Goal: Check status: Check status

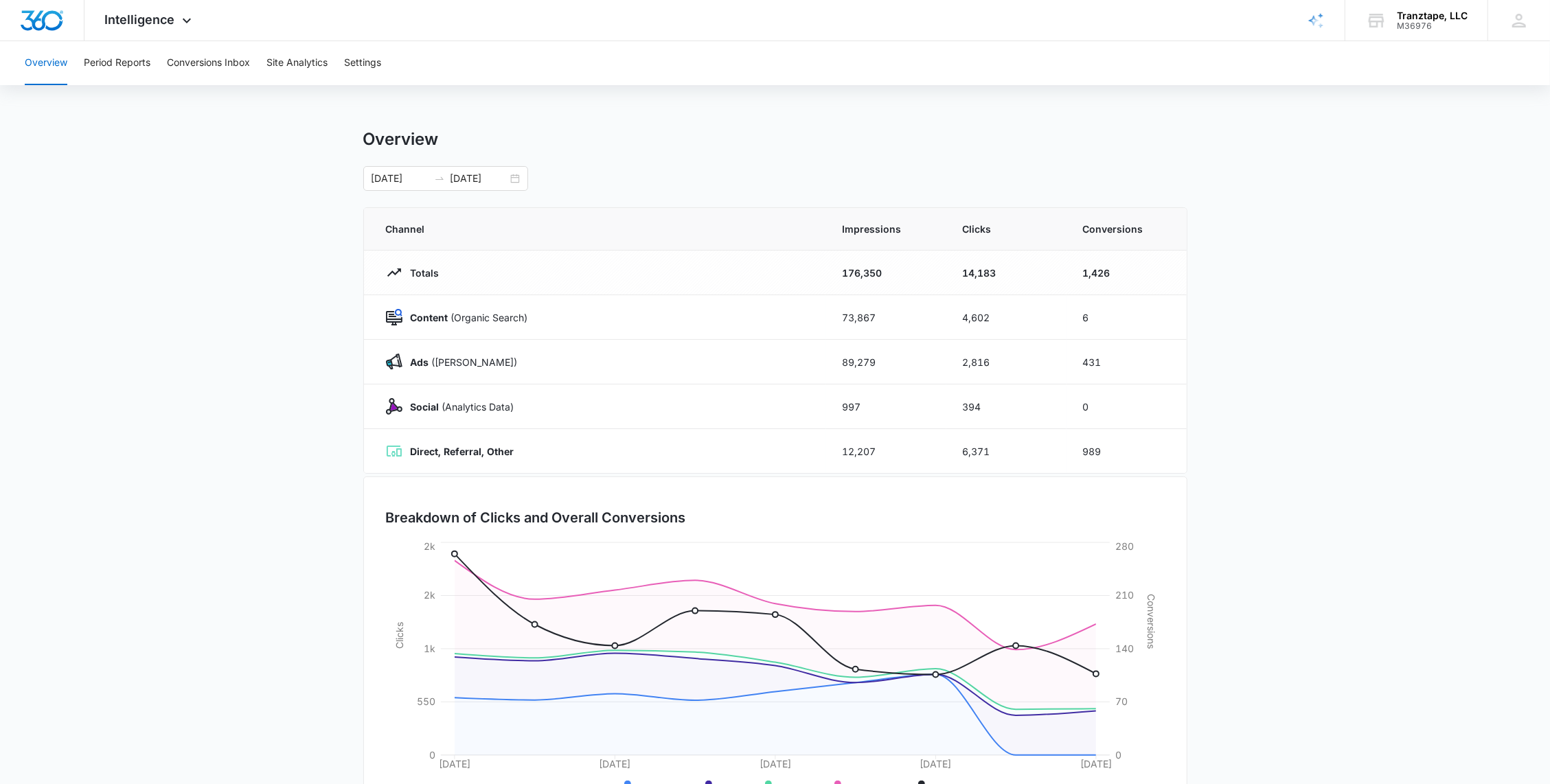
click at [57, 20] on img "Dashboard" at bounding box center [42, 20] width 44 height 20
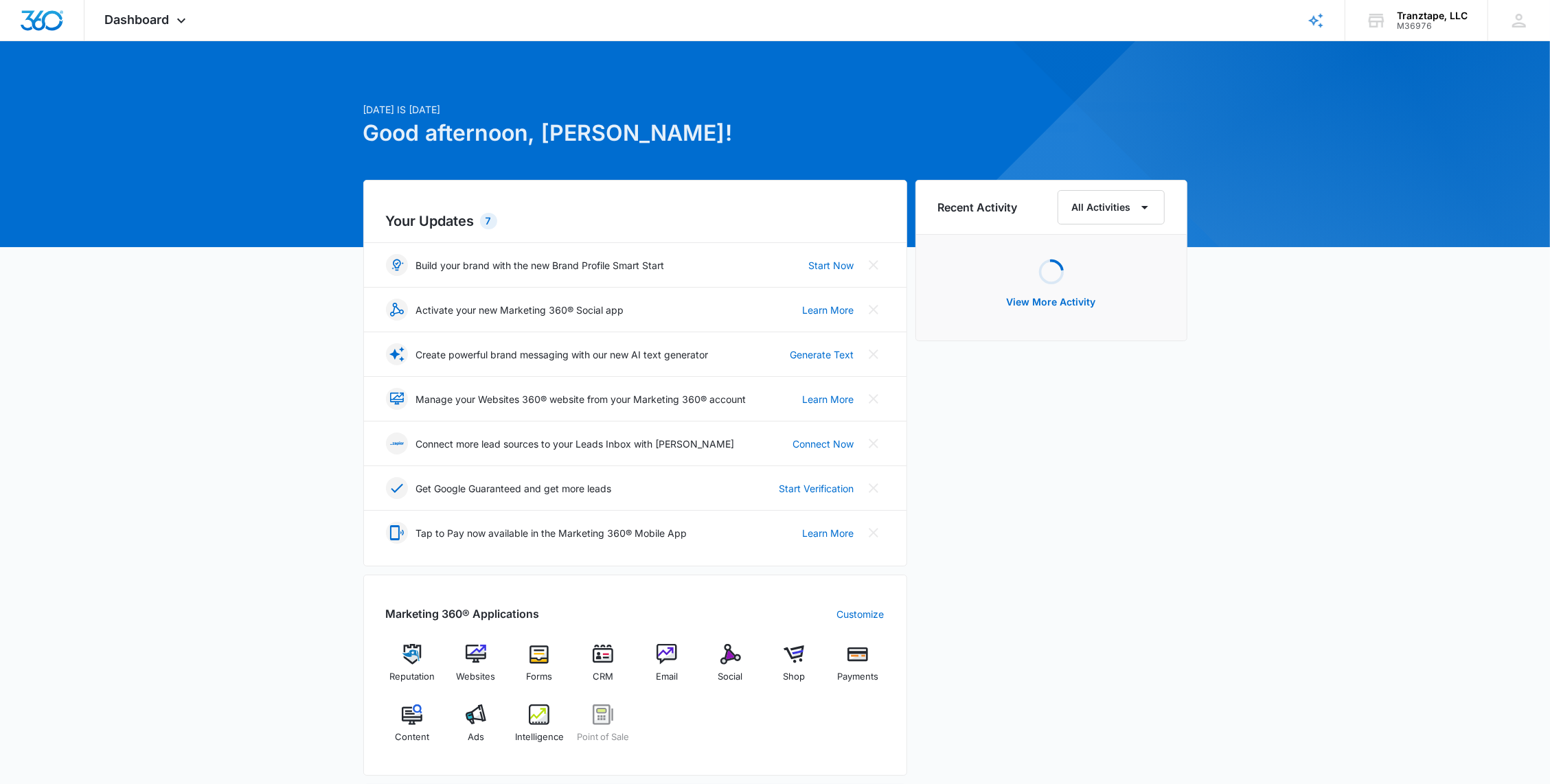
click at [1514, 15] on div at bounding box center [1518, 20] width 20 height 20
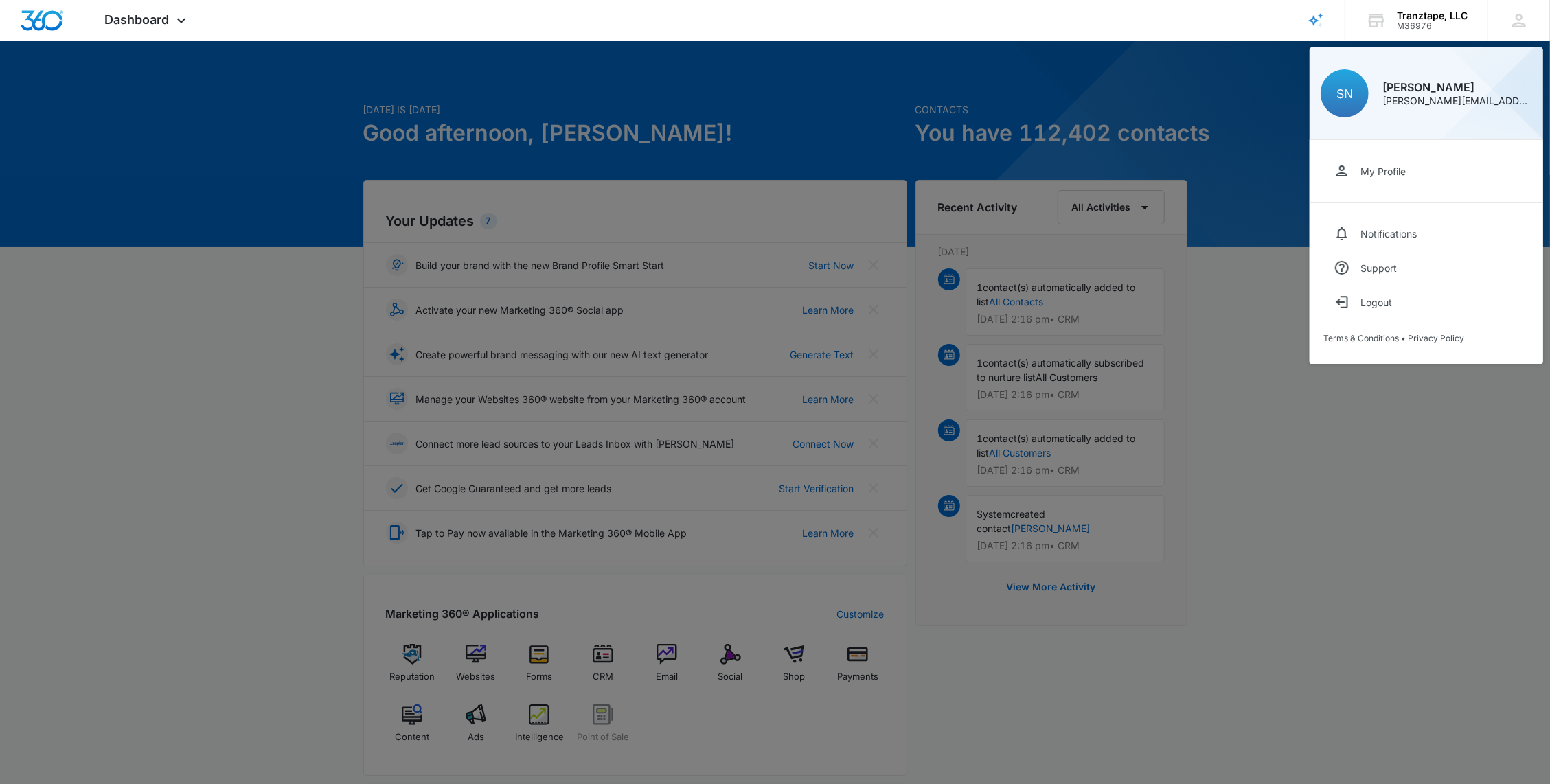
click at [354, 337] on div at bounding box center [775, 392] width 1550 height 784
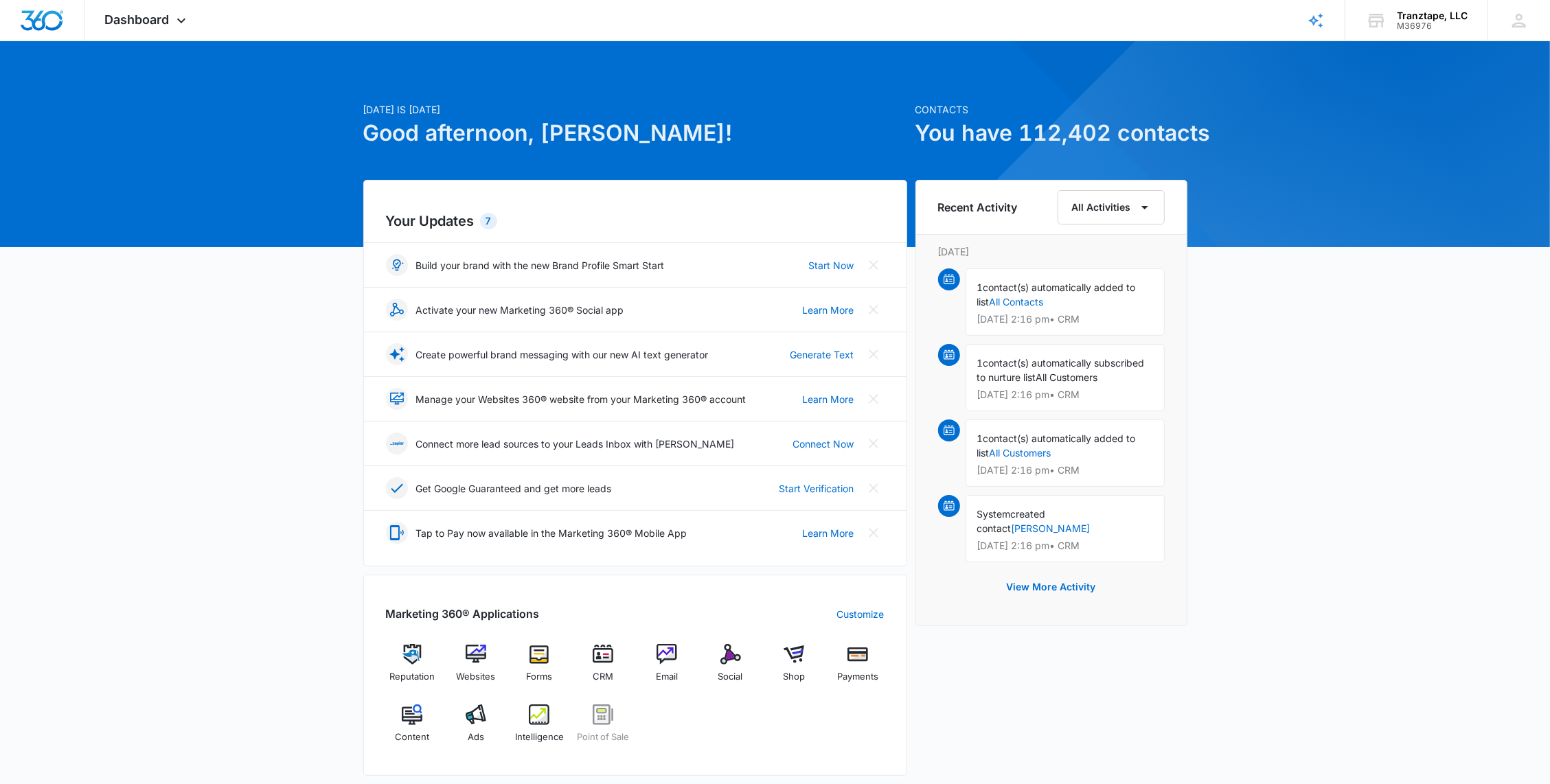
click at [156, 12] on span "Dashboard" at bounding box center [137, 19] width 64 height 14
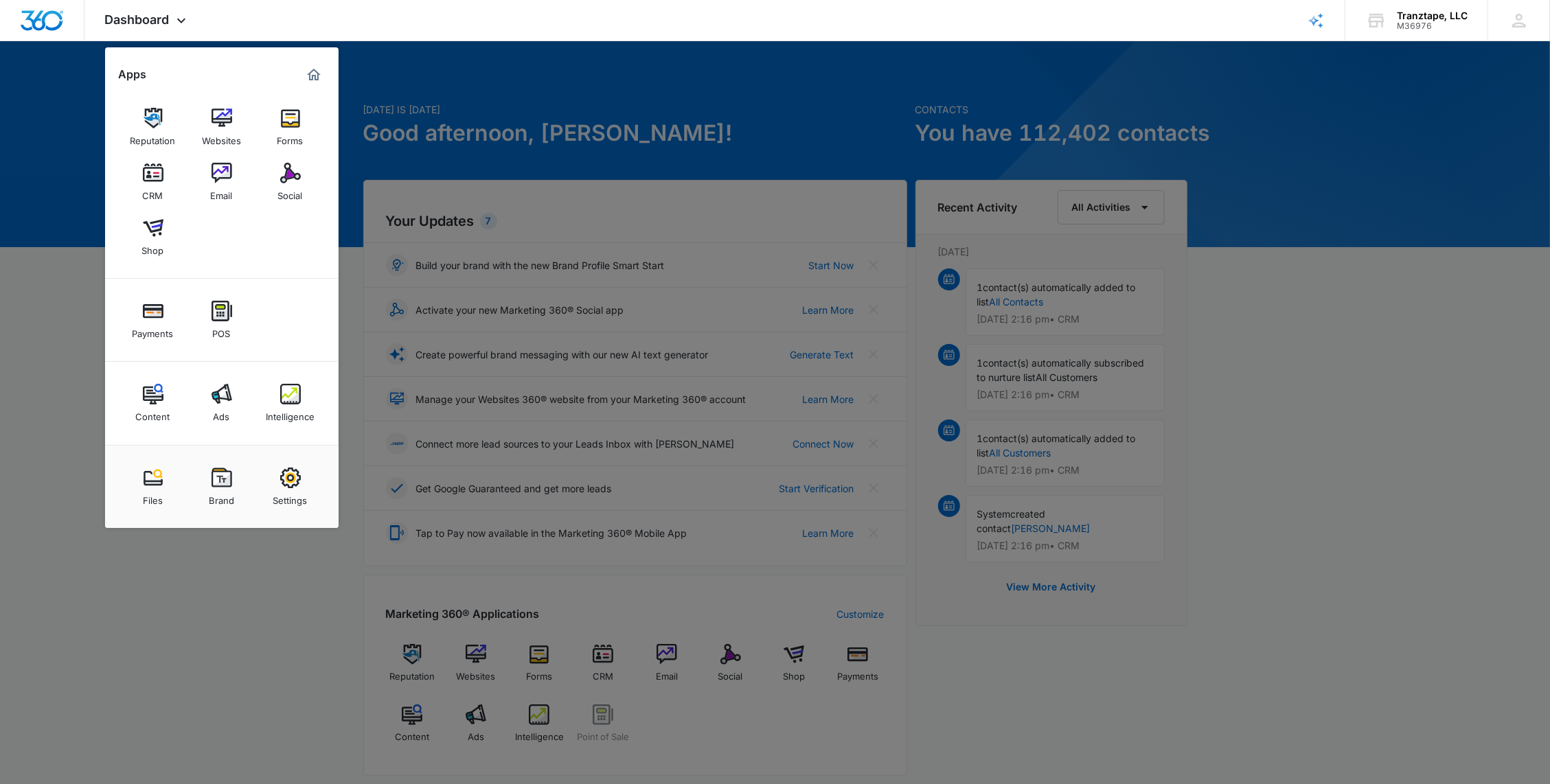
click at [267, 475] on link "Settings" at bounding box center [290, 487] width 52 height 52
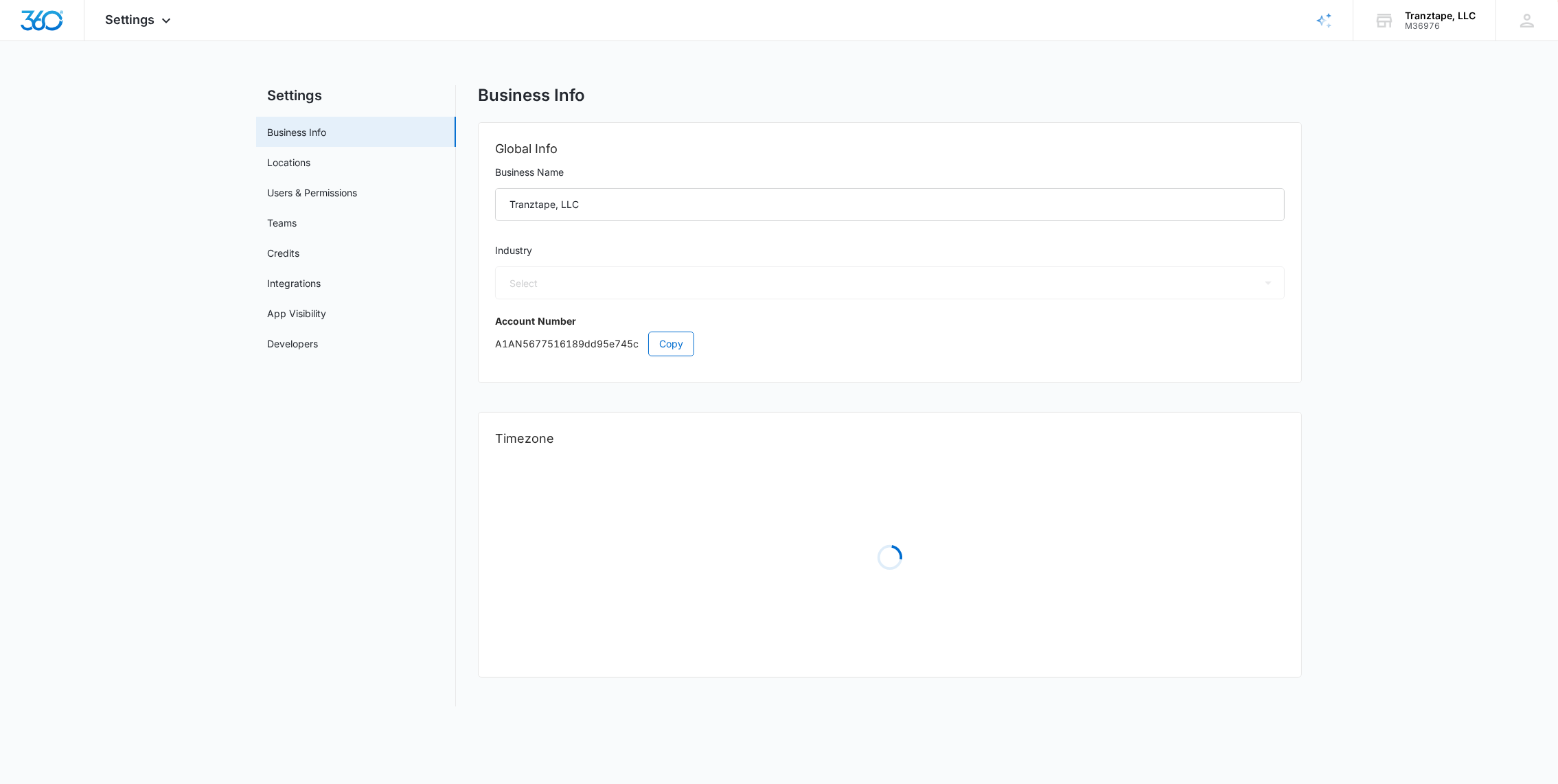
select select "45"
select select "US"
select select "America/New_York"
click at [299, 256] on link "Credits" at bounding box center [284, 252] width 33 height 14
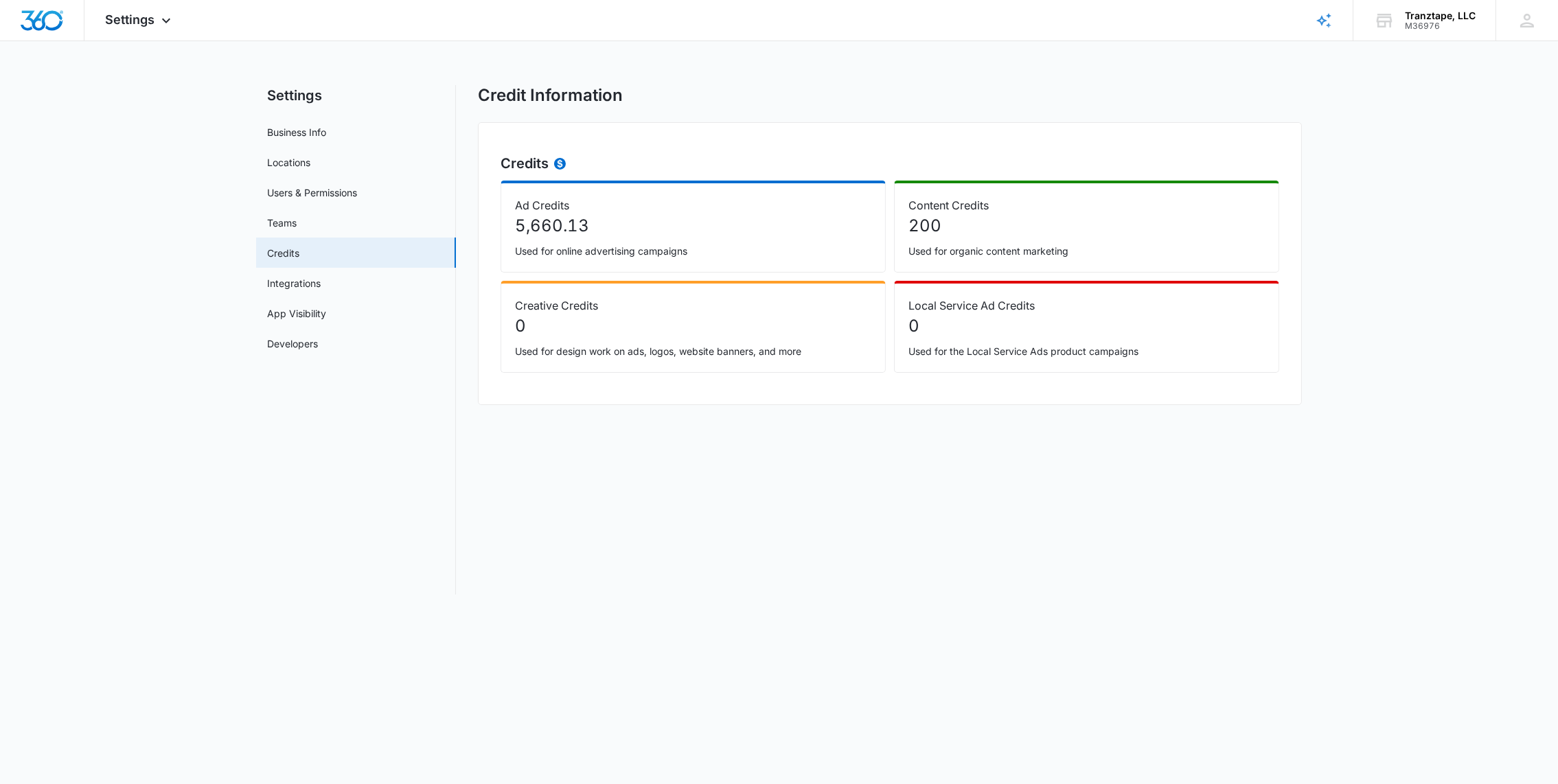
click at [54, 27] on img "Dashboard" at bounding box center [42, 20] width 44 height 20
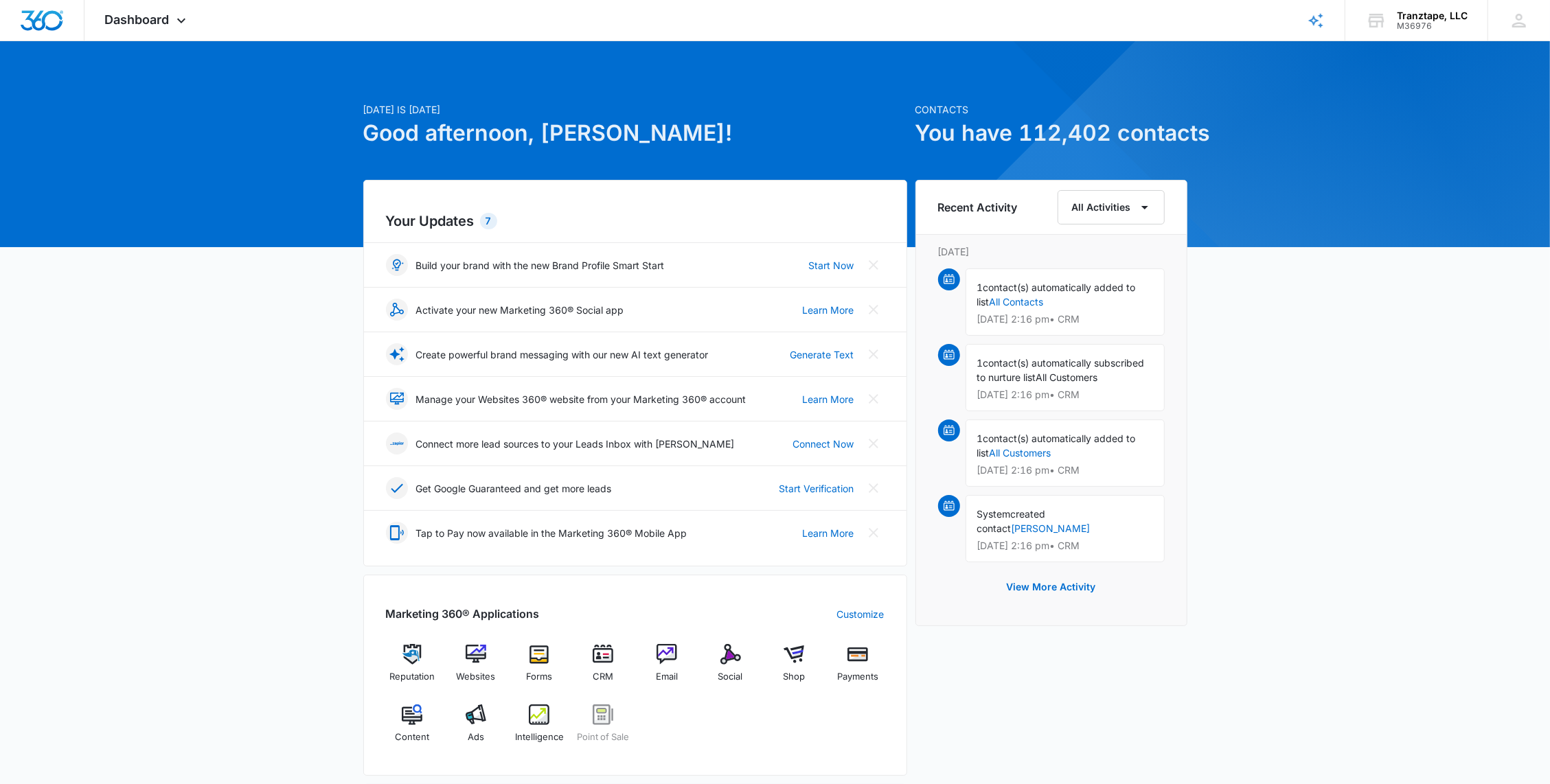
click at [174, 28] on icon at bounding box center [181, 20] width 16 height 16
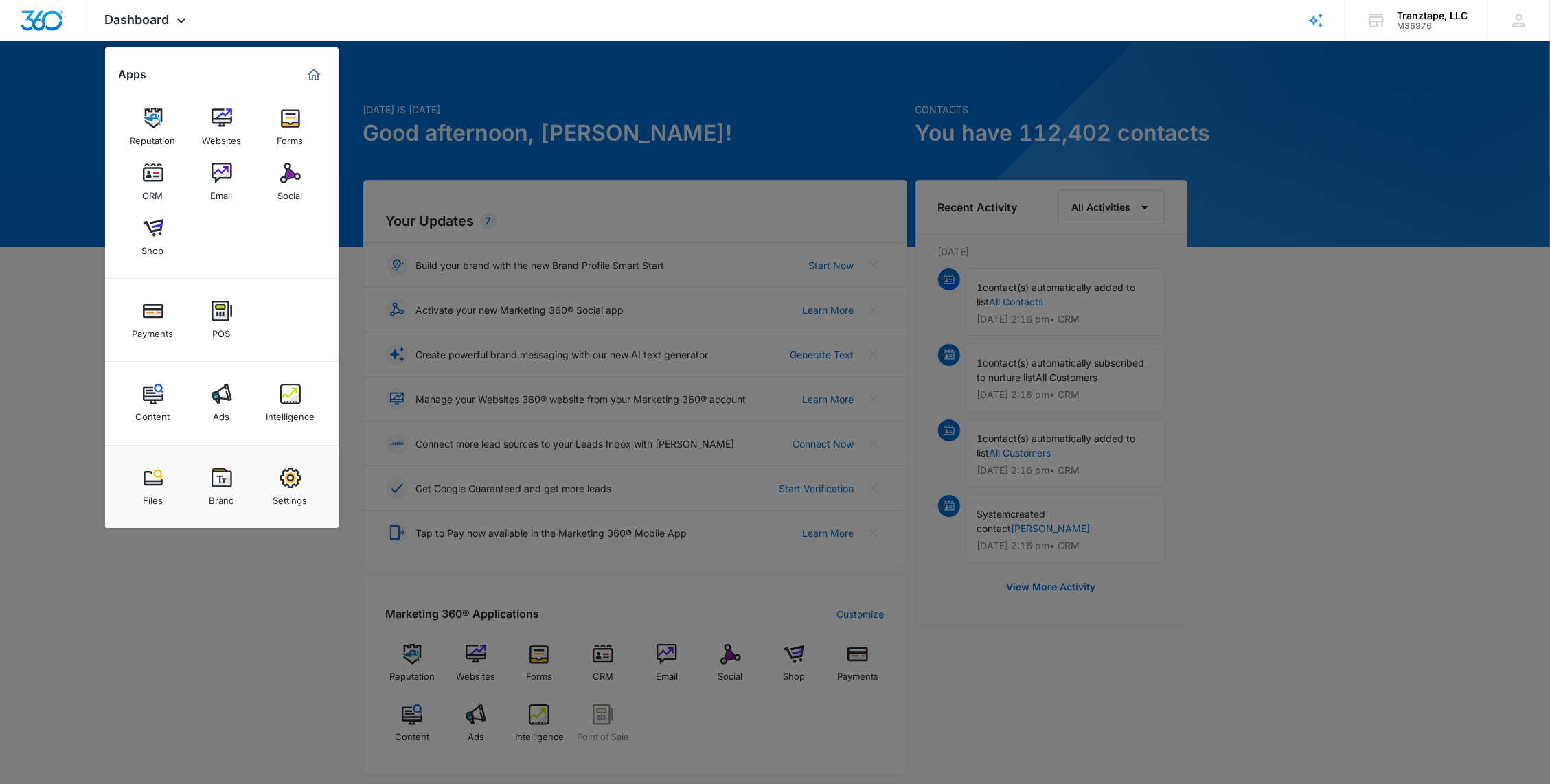
click at [276, 404] on div "Intelligence" at bounding box center [289, 413] width 49 height 18
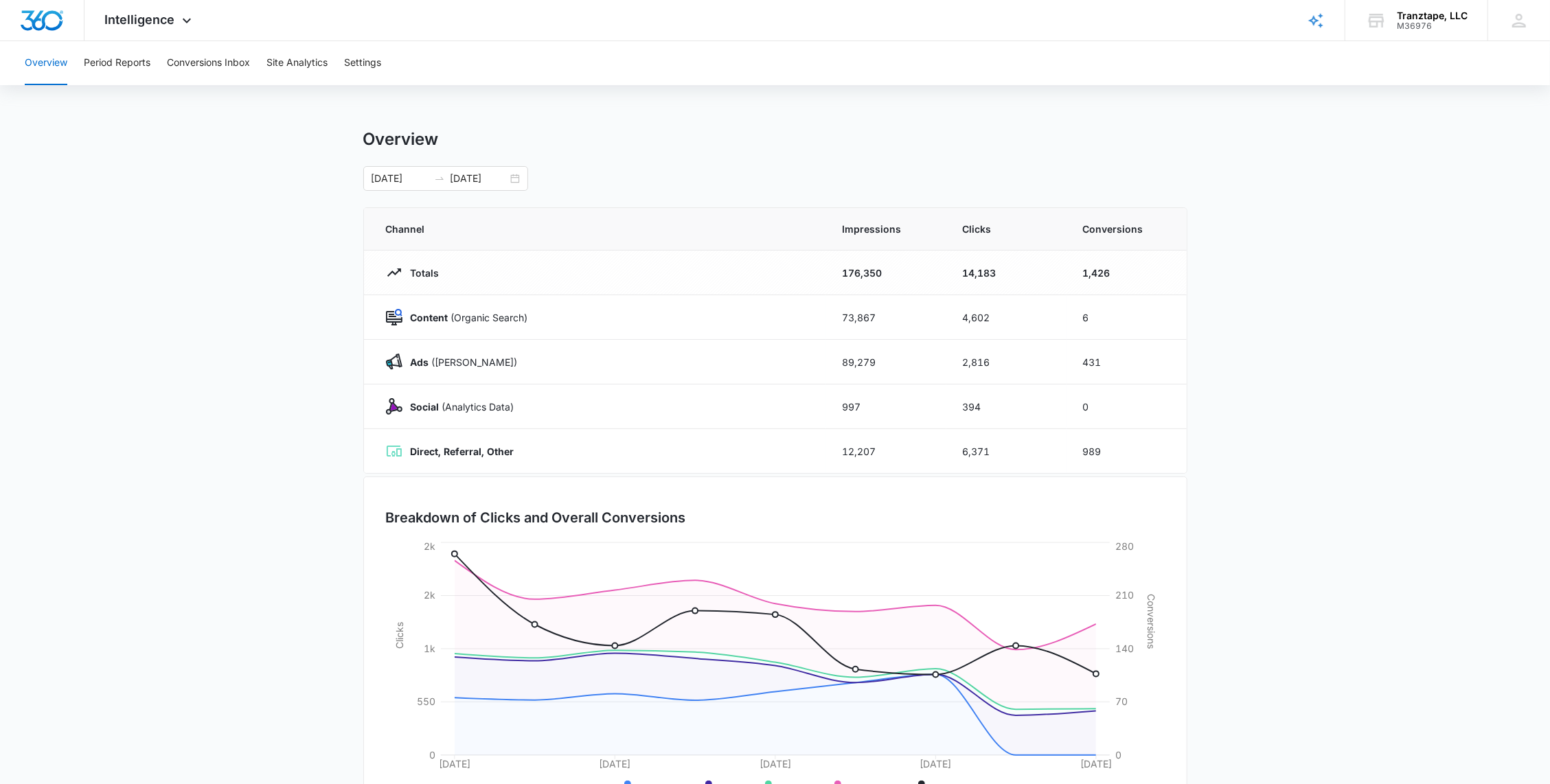
click at [499, 180] on input "[DATE]" at bounding box center [478, 178] width 57 height 15
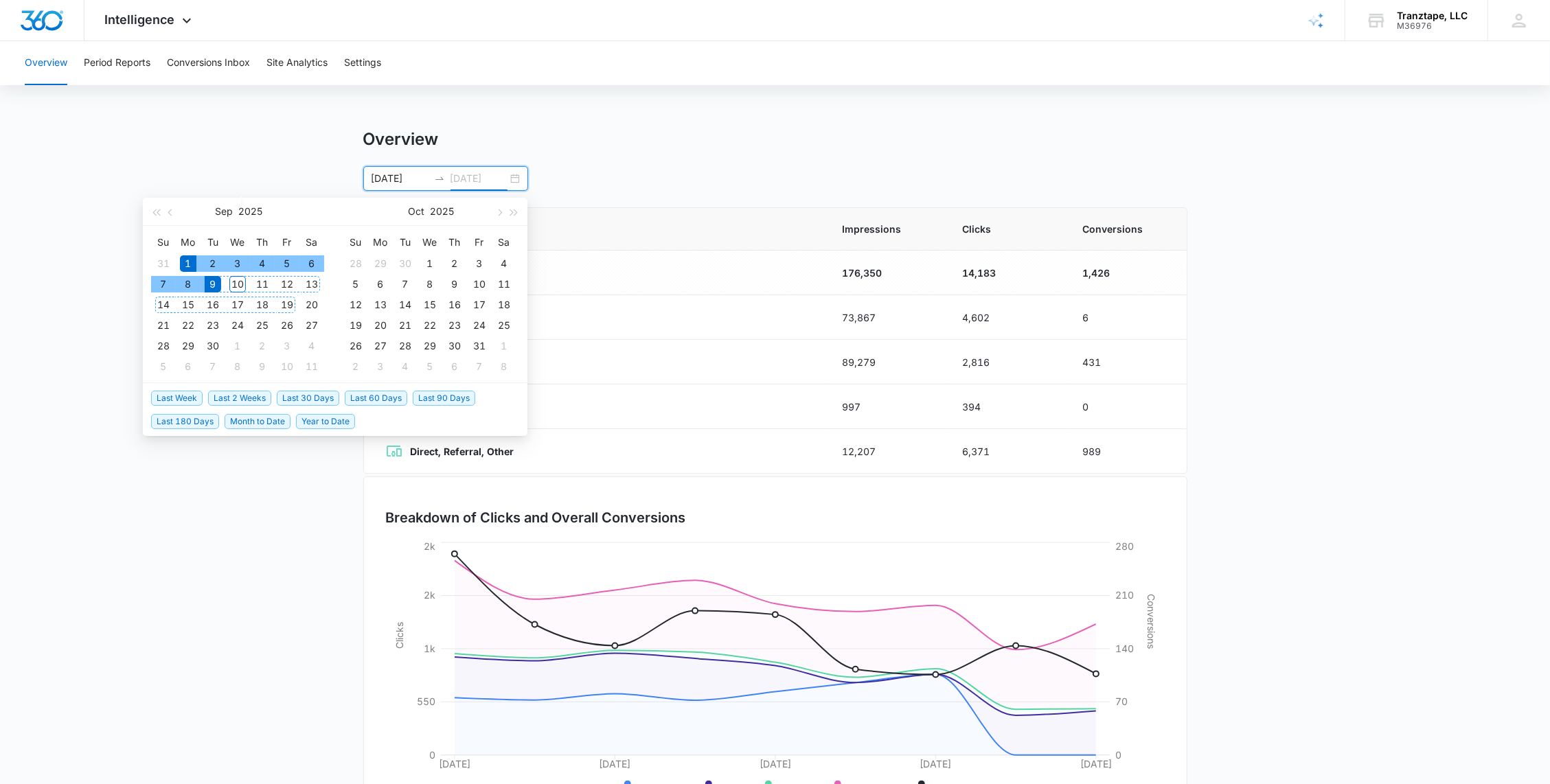
type input "[DATE]"
click at [235, 282] on div "10" at bounding box center [237, 284] width 16 height 16
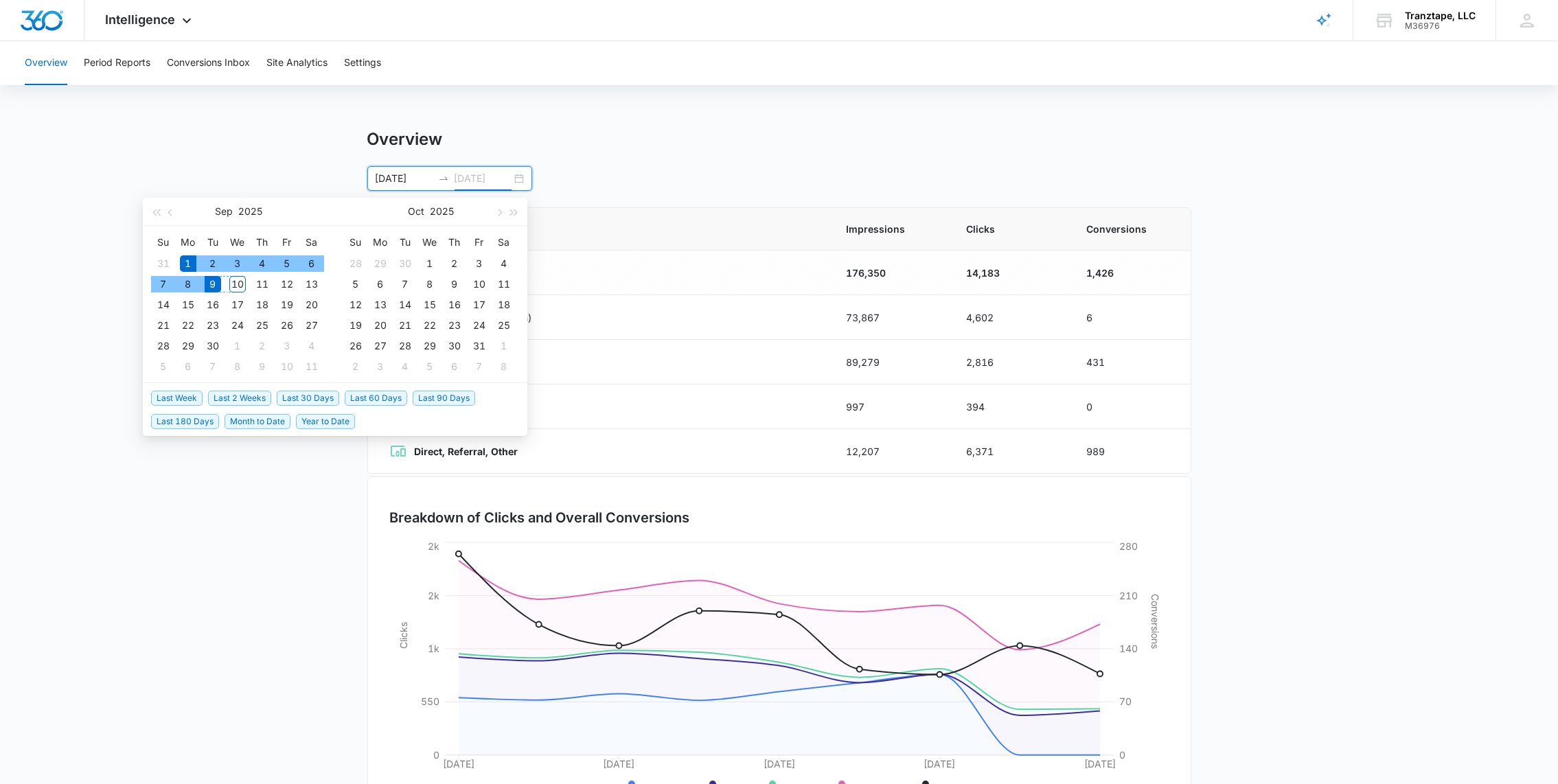
click at [235, 282] on div "10" at bounding box center [237, 284] width 16 height 16
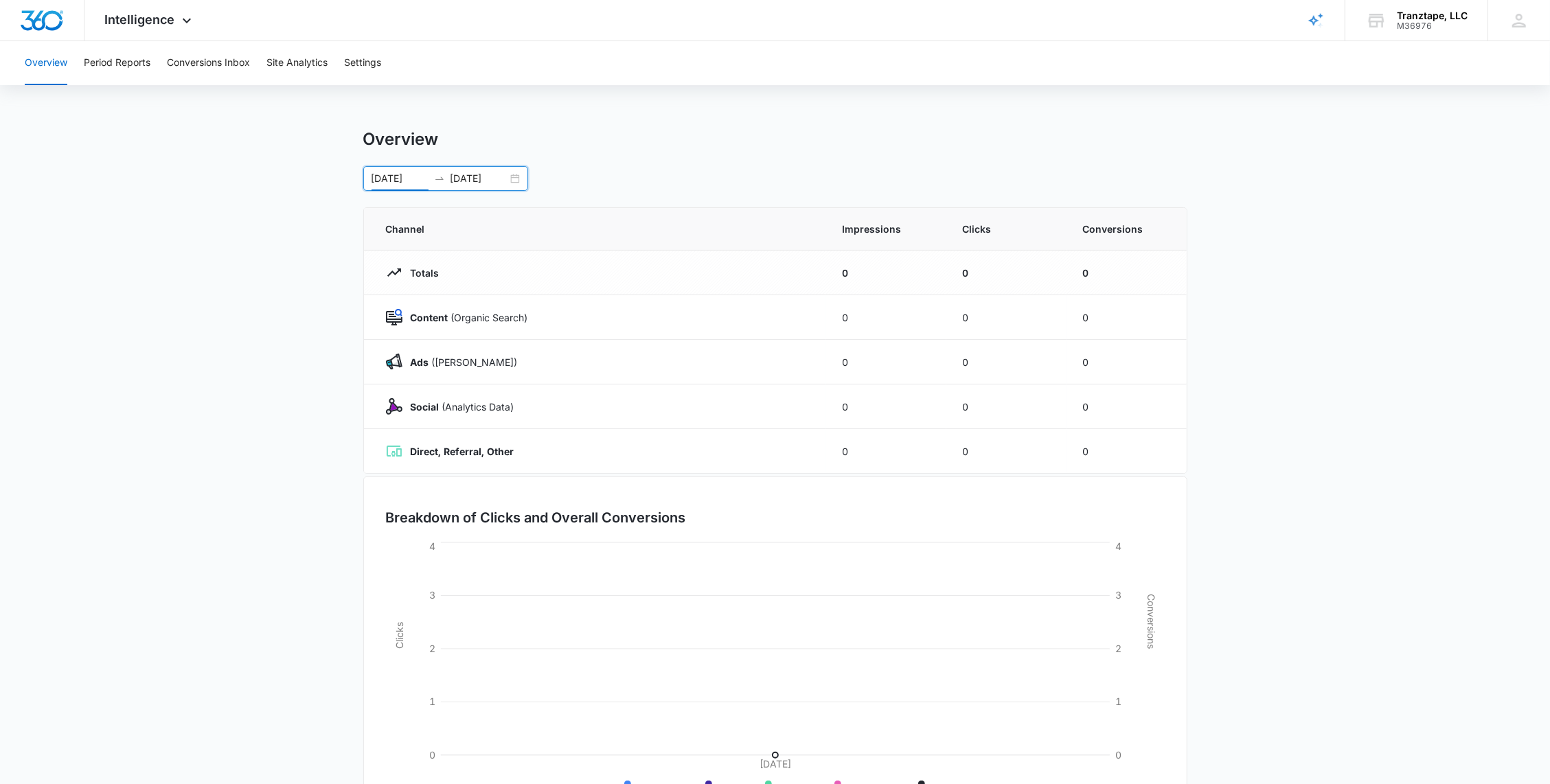
click at [508, 176] on div "[DATE] [DATE]" at bounding box center [446, 178] width 165 height 25
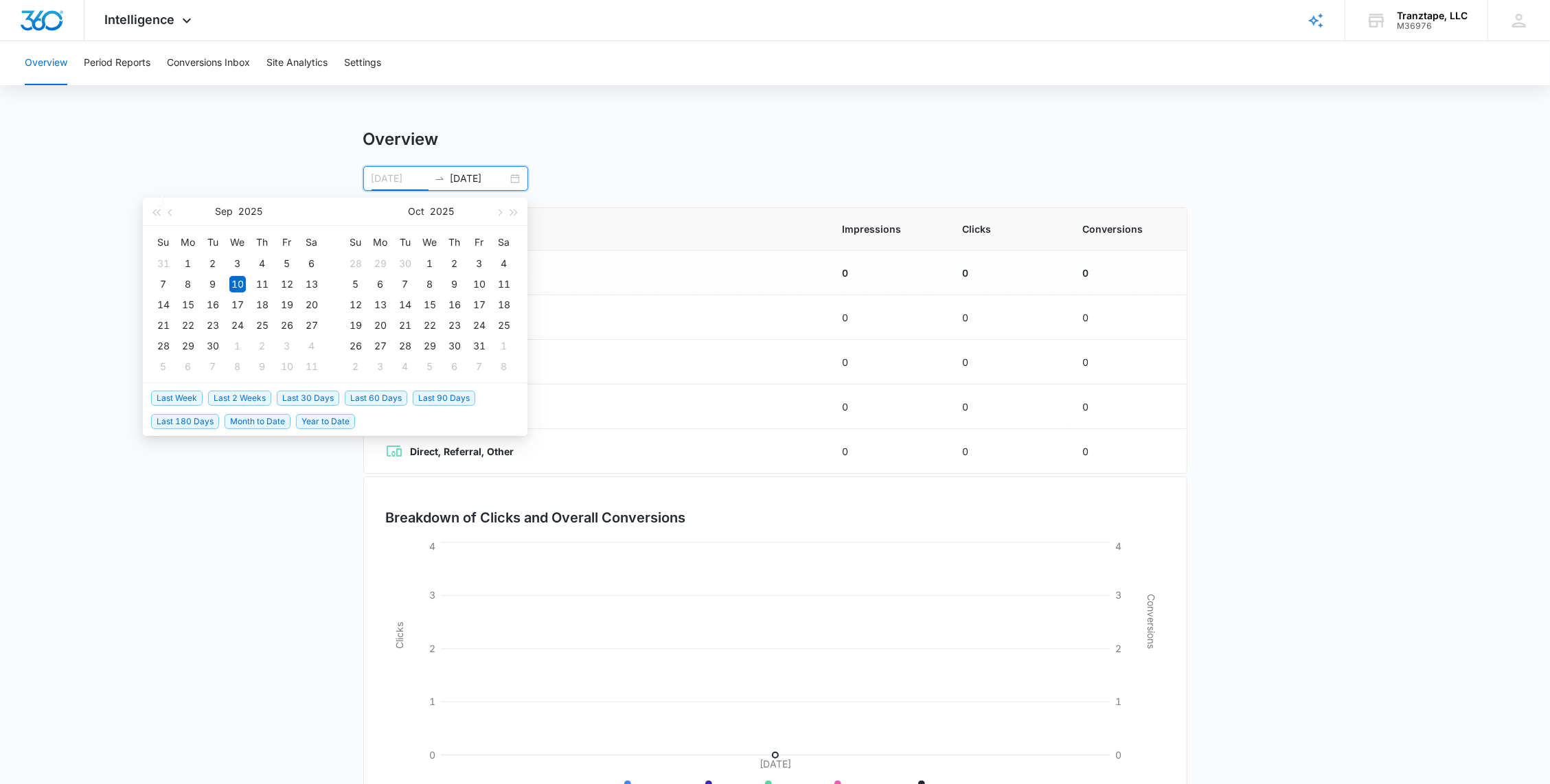
type input "[DATE]"
click at [213, 280] on div "9" at bounding box center [212, 284] width 16 height 16
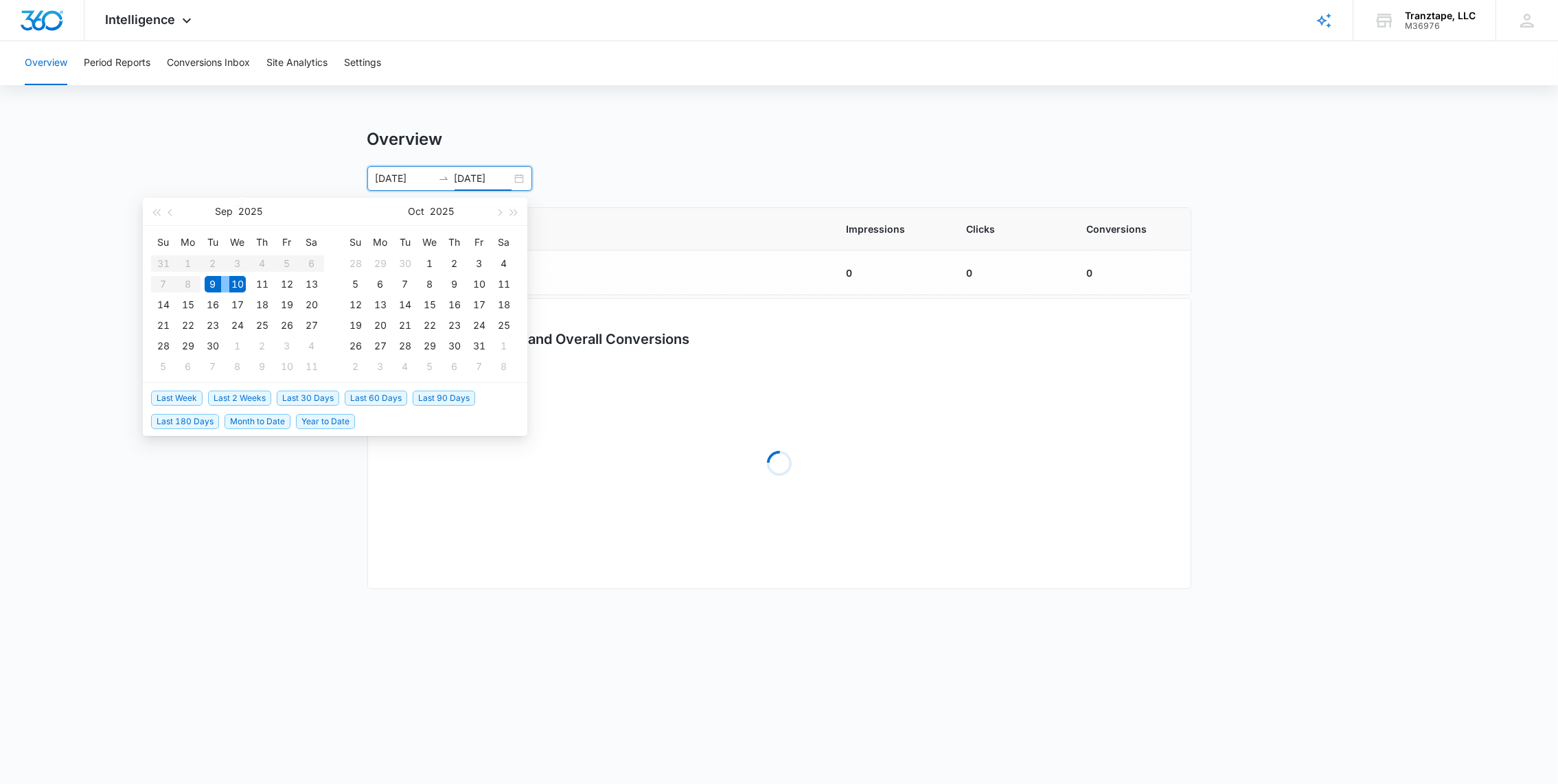
click at [213, 280] on div "9" at bounding box center [212, 284] width 16 height 16
type input "[DATE]"
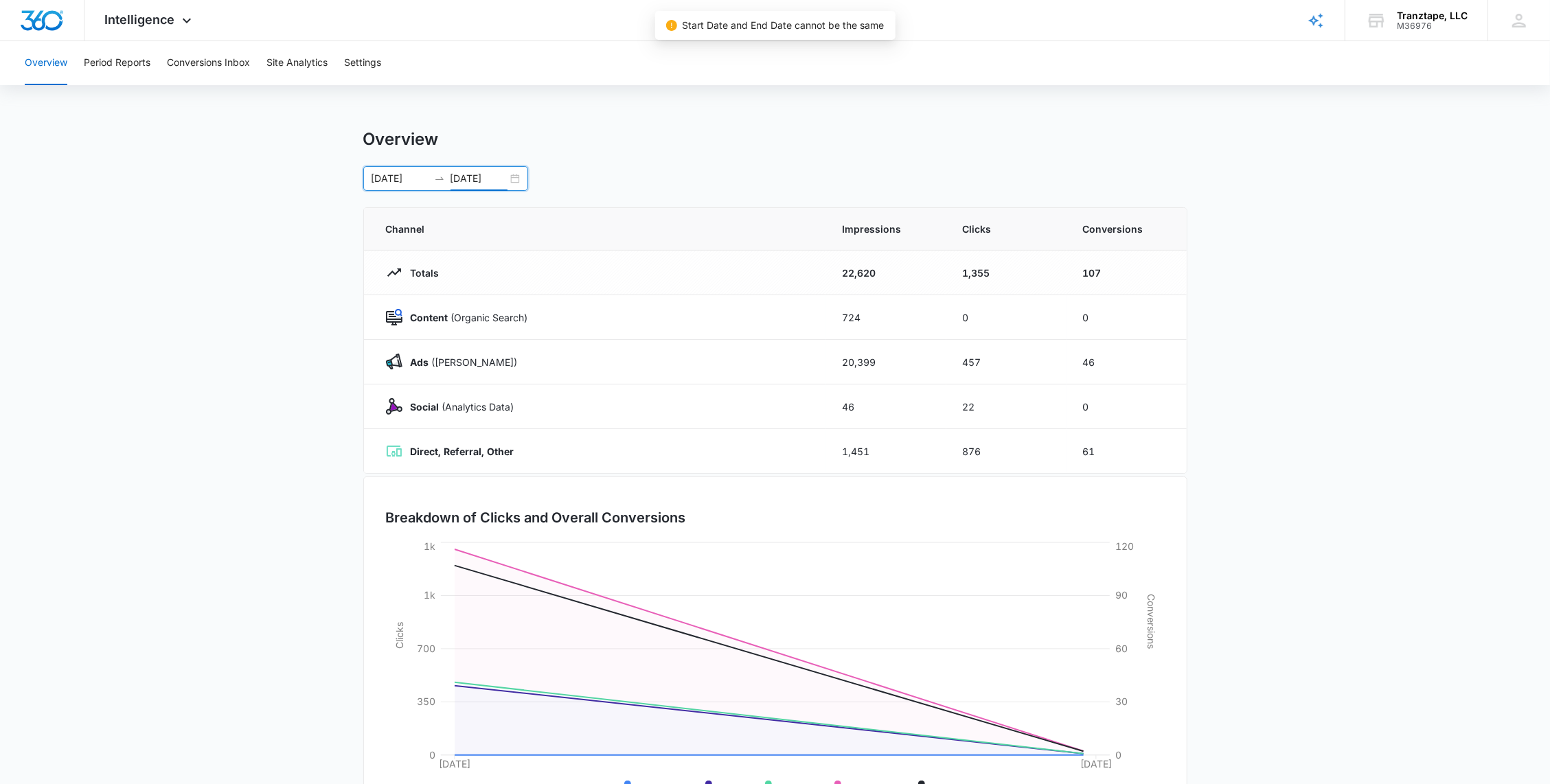
click at [519, 179] on div "[DATE] [DATE]" at bounding box center [446, 178] width 165 height 25
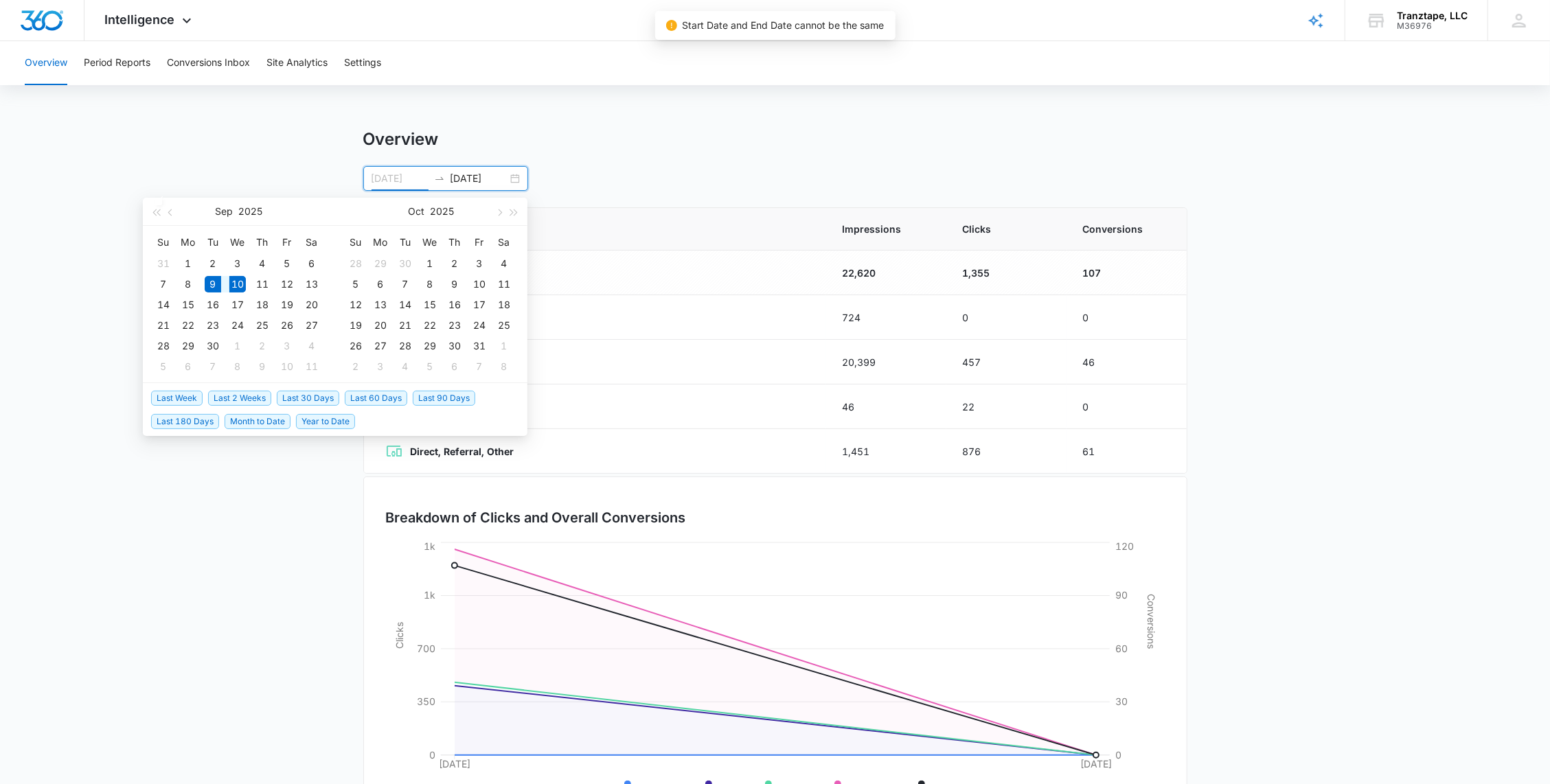
type input "[DATE]"
click at [216, 285] on div "9" at bounding box center [212, 284] width 16 height 16
type input "[DATE]"
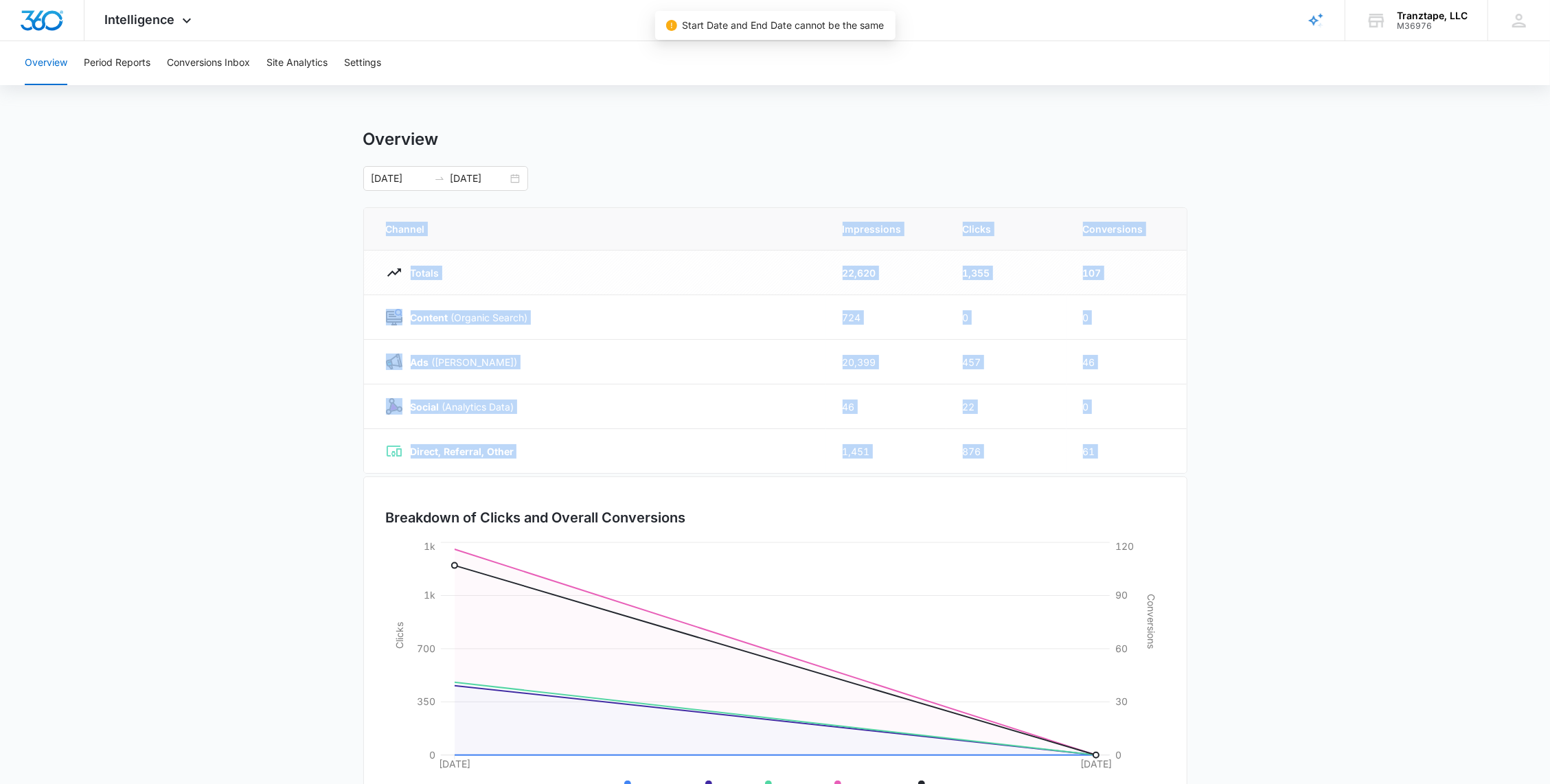
click at [216, 285] on main "Overview [DATE] [DATE] [DATE] Su Mo Tu We Th Fr Sa 31 1 2 3 4 5 6 7 8 9 10 11 1…" at bounding box center [775, 490] width 1550 height 721
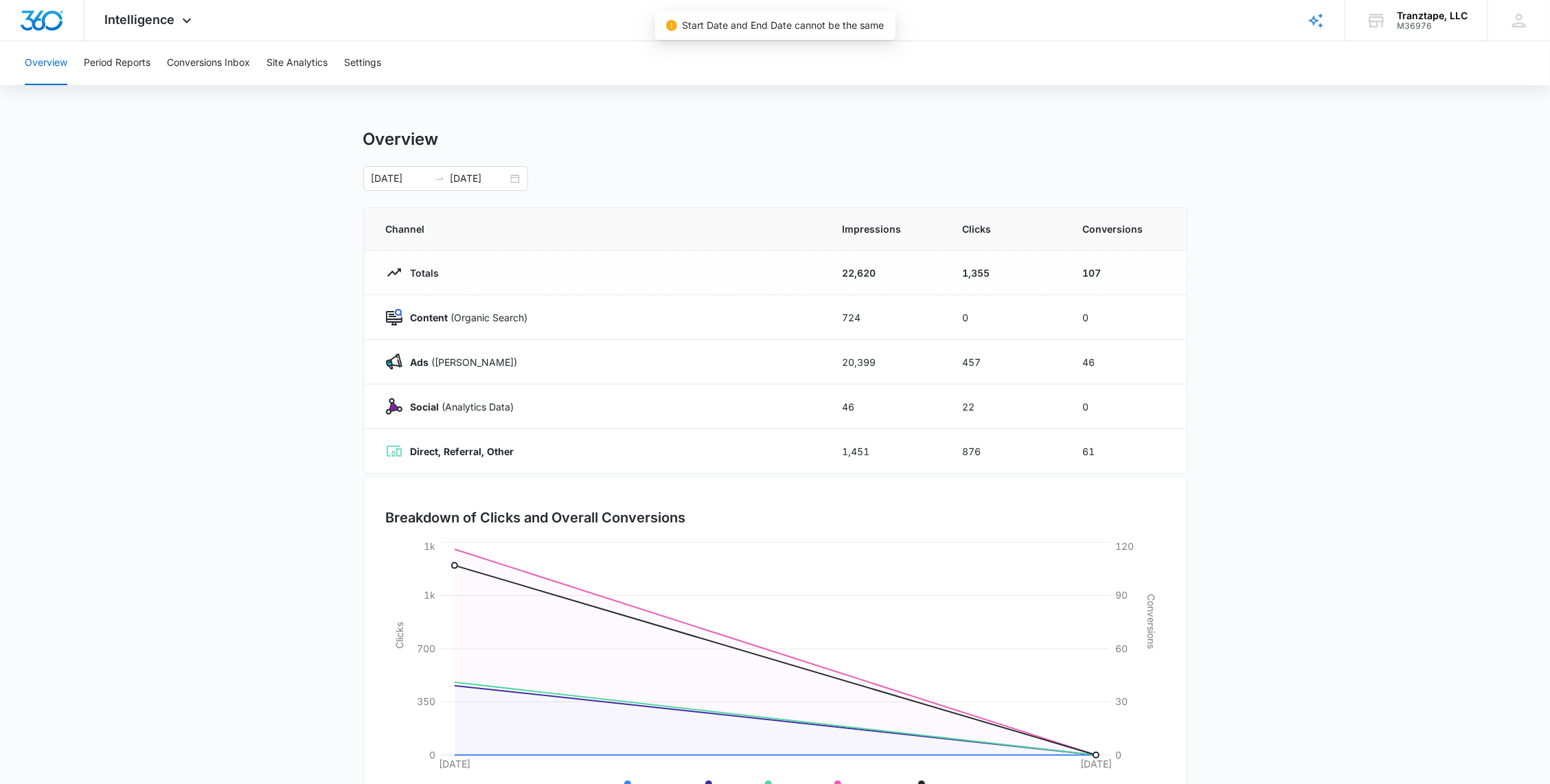
click at [517, 176] on div "[DATE] [DATE]" at bounding box center [446, 178] width 165 height 25
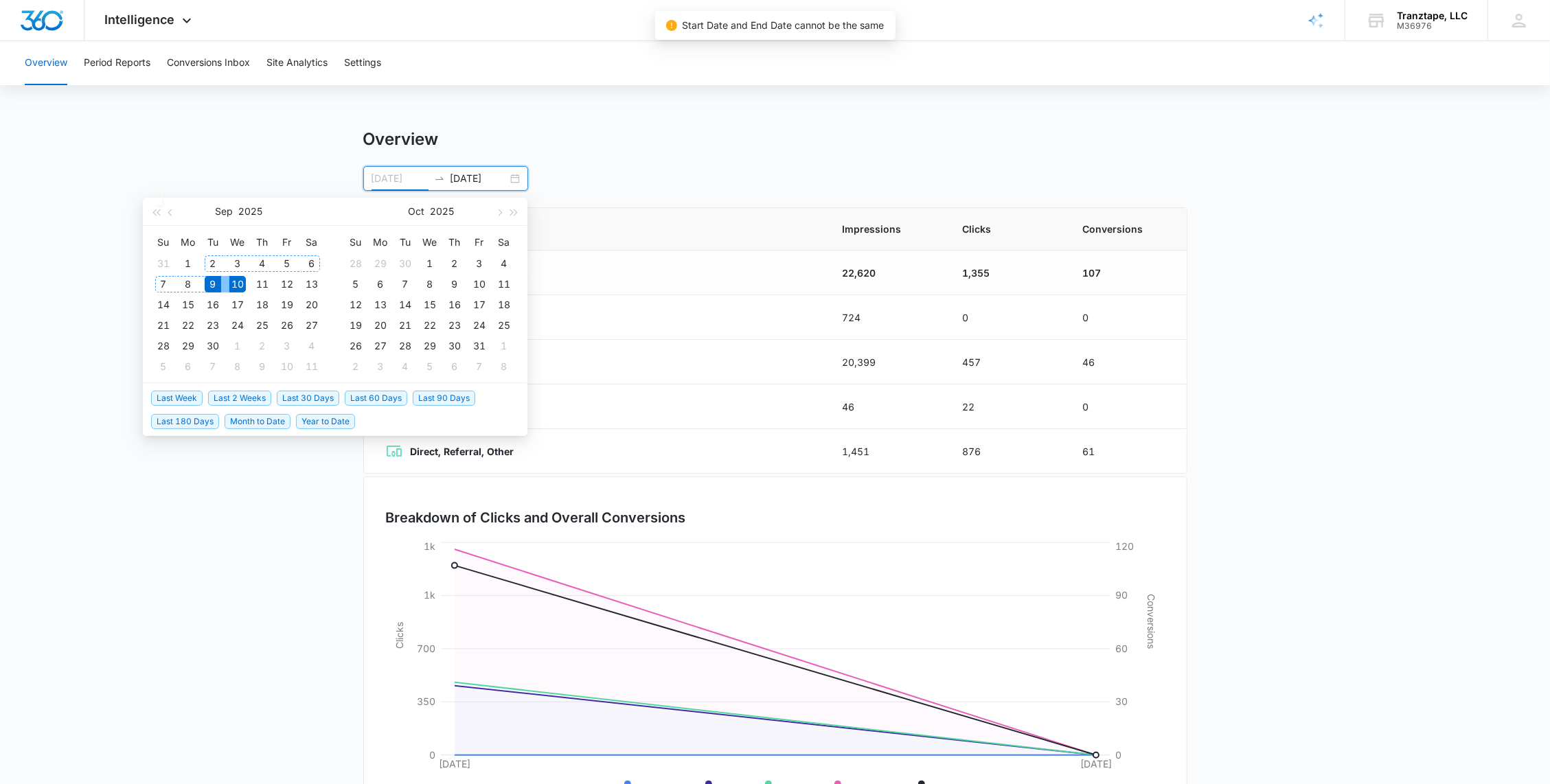
type input "[DATE]"
click at [209, 285] on div "9" at bounding box center [212, 284] width 16 height 16
click at [211, 285] on div "9" at bounding box center [212, 284] width 16 height 16
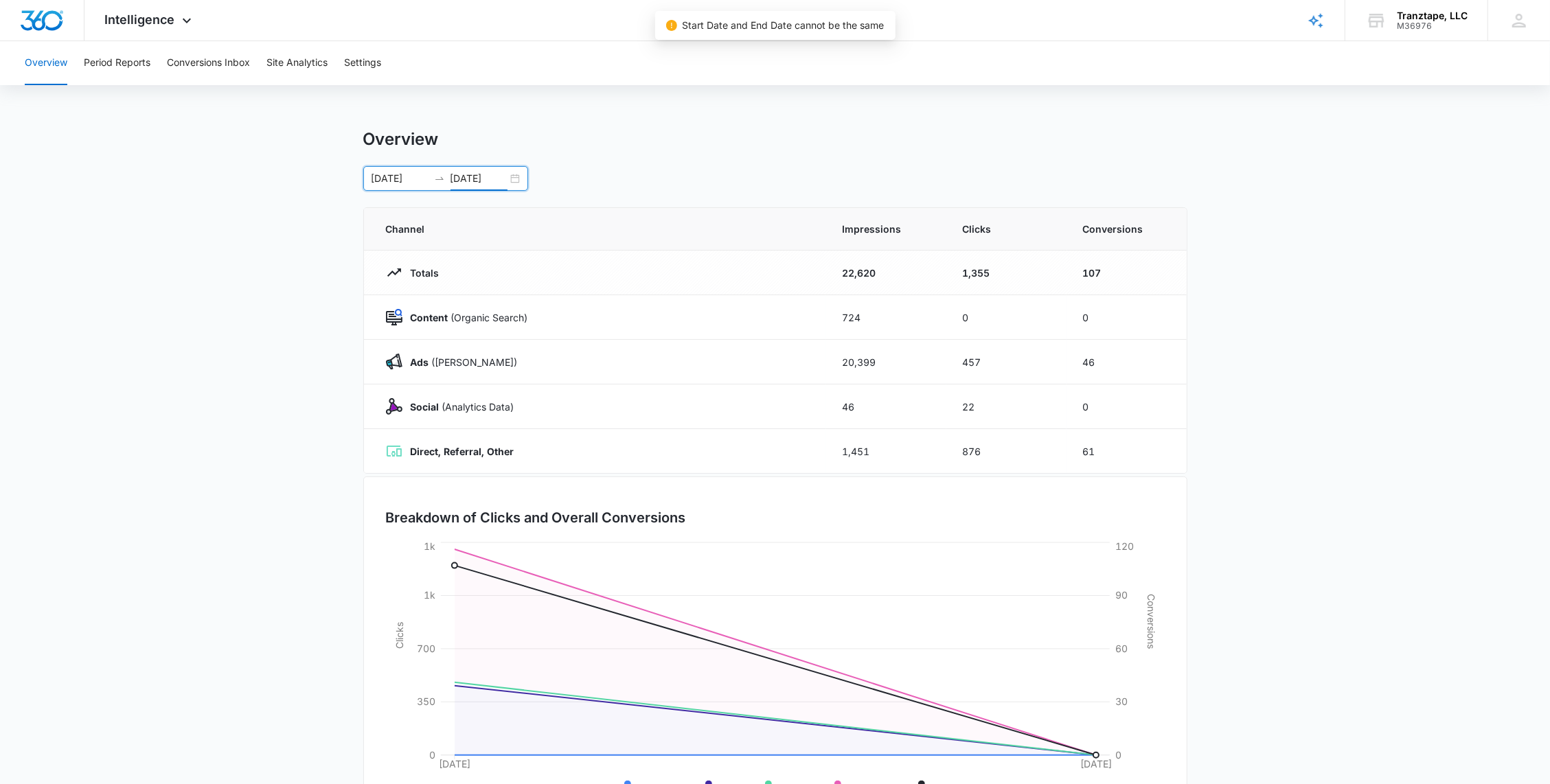
click at [468, 180] on input "[DATE]" at bounding box center [478, 178] width 57 height 15
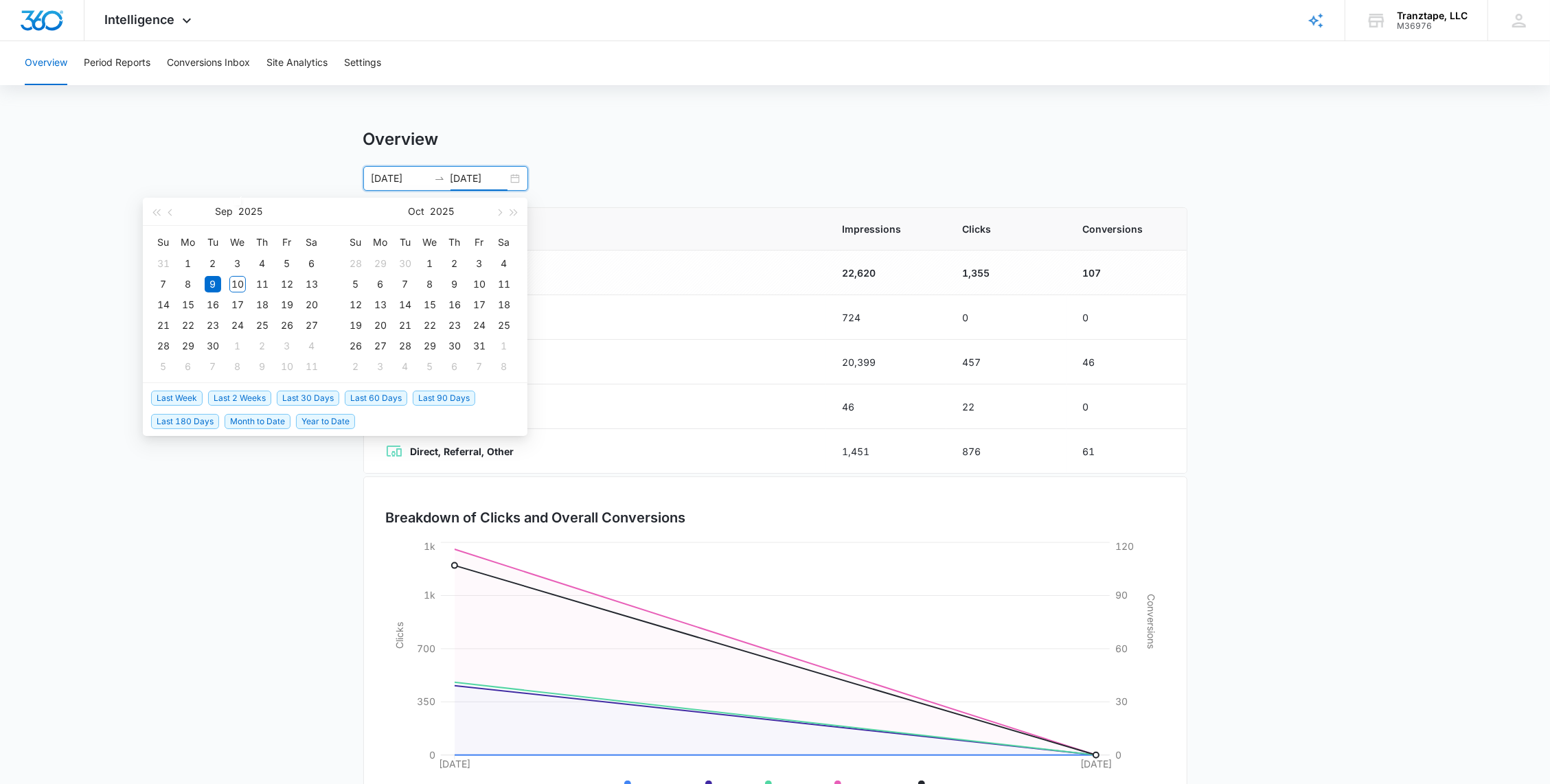
type input "[DATE]"
click at [182, 283] on div "8" at bounding box center [188, 284] width 16 height 16
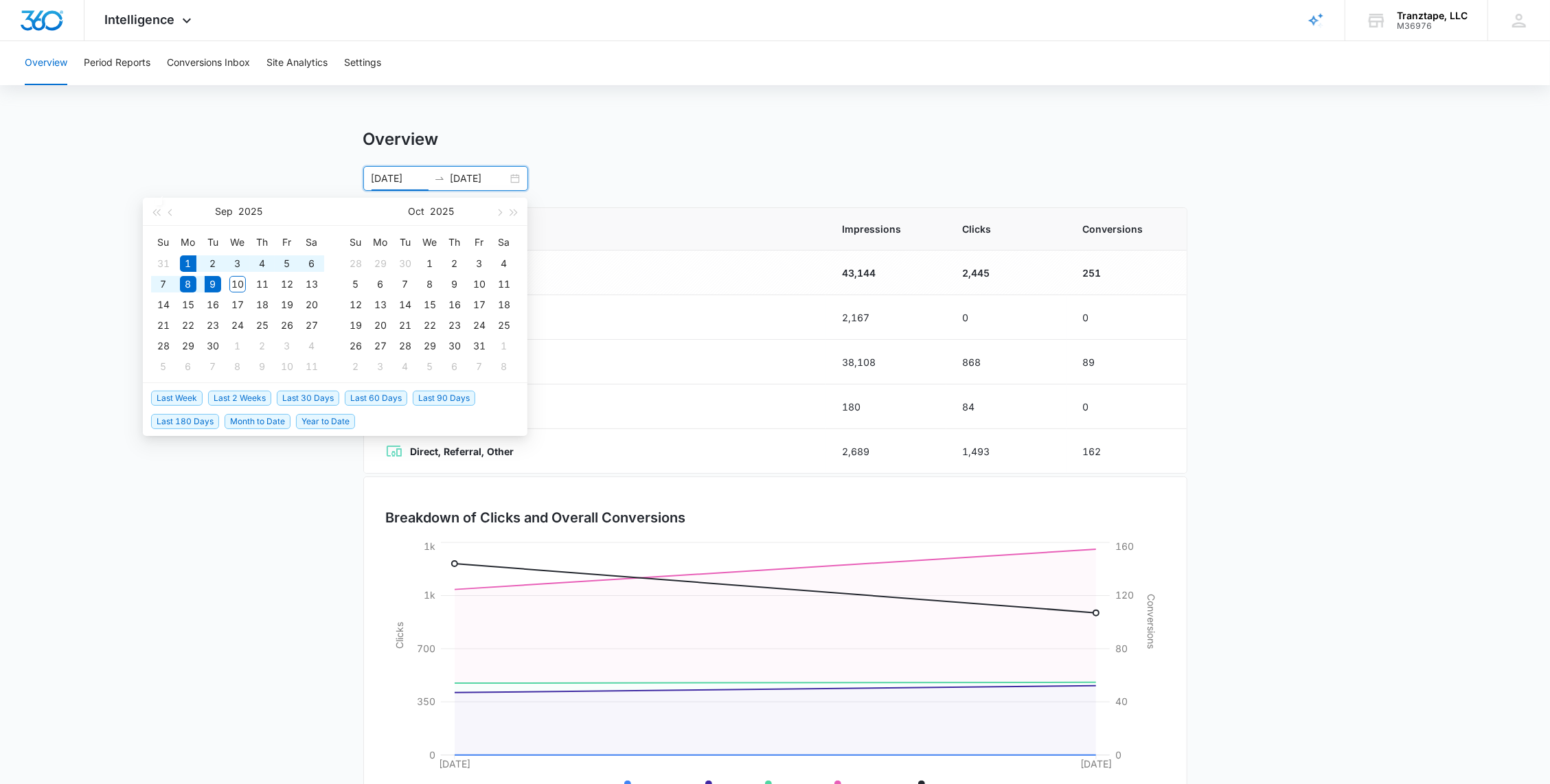
type input "[DATE]"
click at [1323, 488] on main "Overview [DATE] [DATE] [DATE] Su Mo Tu We Th Fr Sa 31 1 2 3 4 5 6 7 8 9 10 11 1…" at bounding box center [775, 490] width 1550 height 721
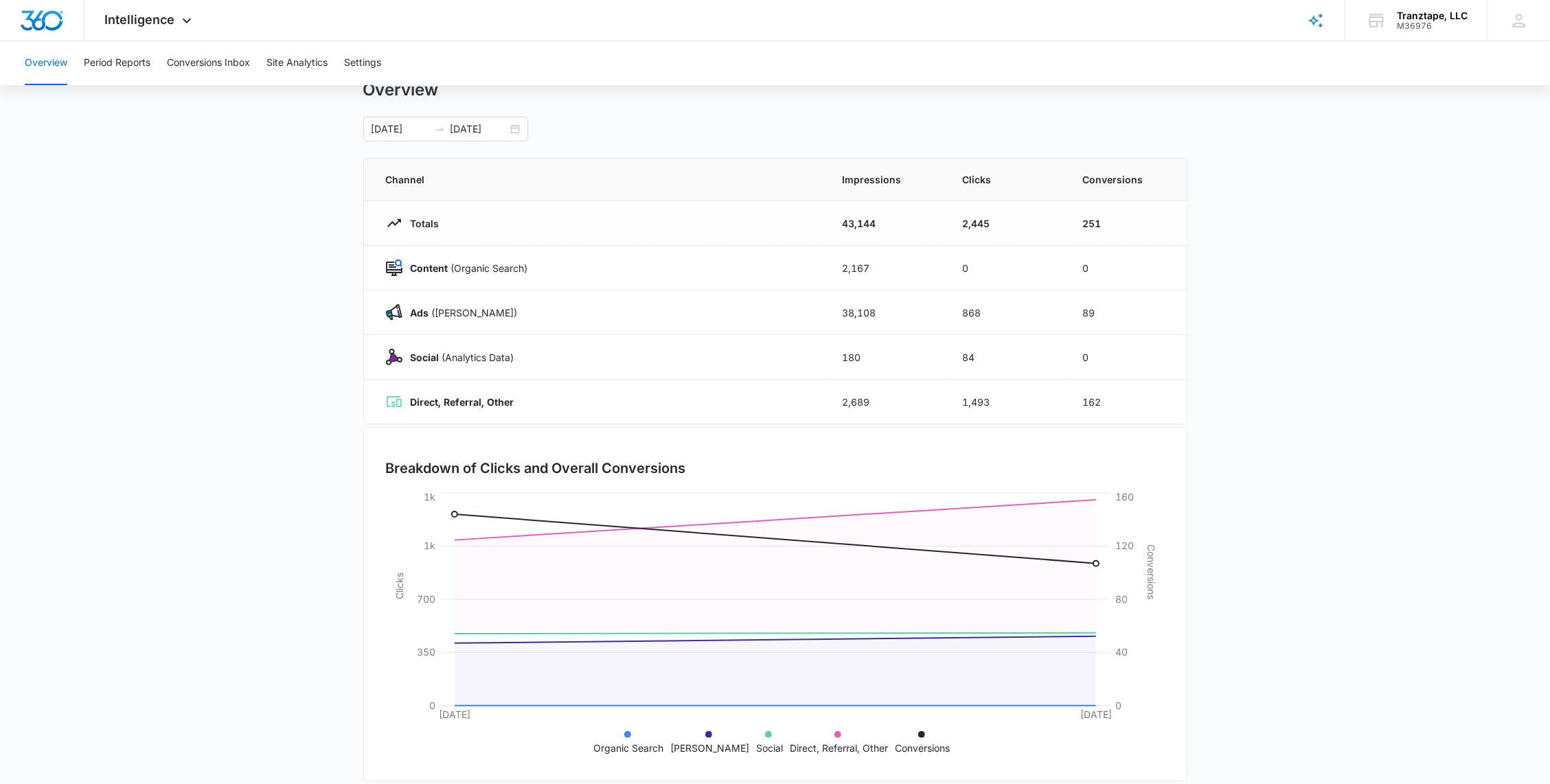
scroll to position [62, 0]
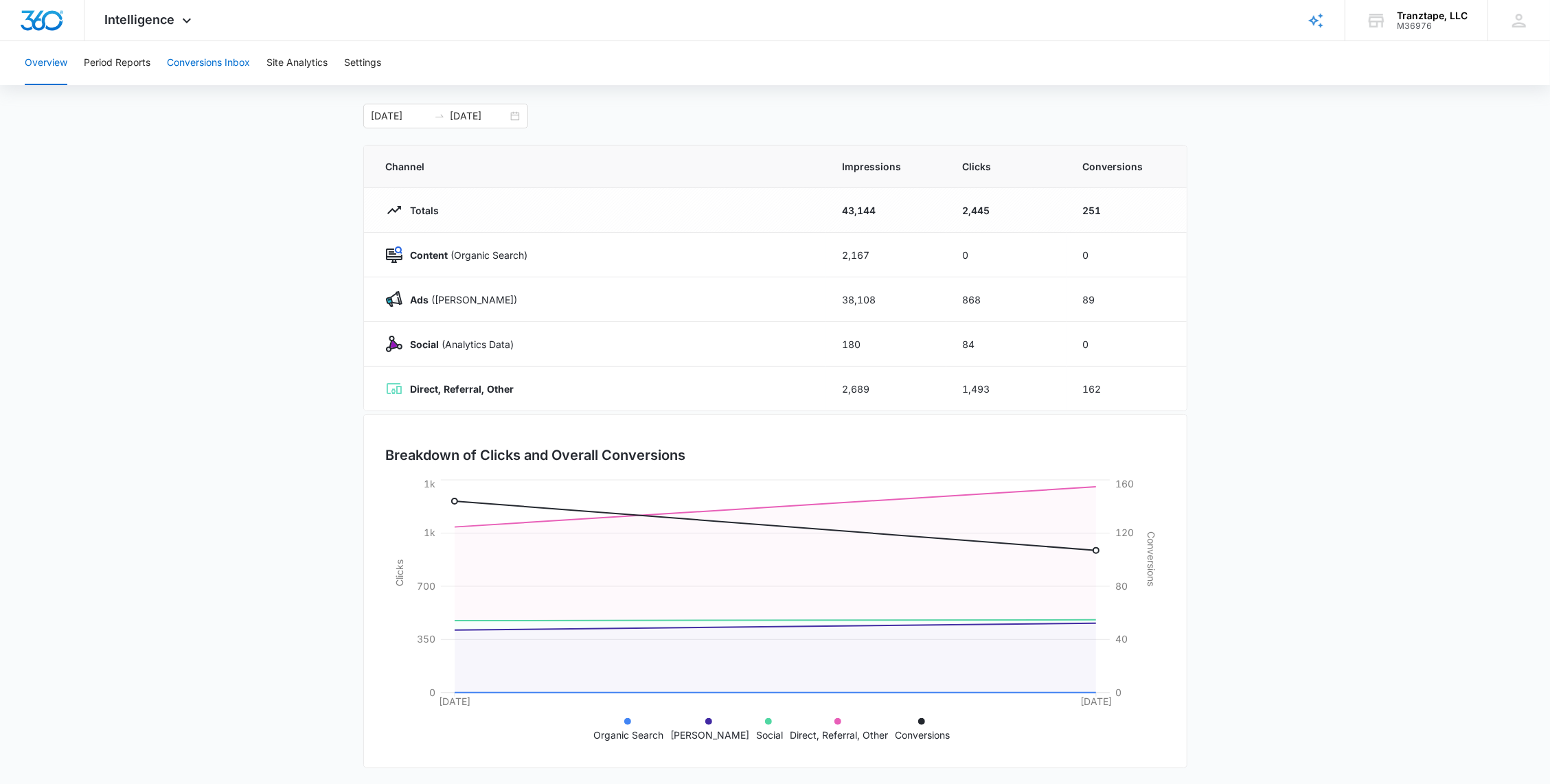
click at [216, 66] on button "Conversions Inbox" at bounding box center [208, 63] width 83 height 44
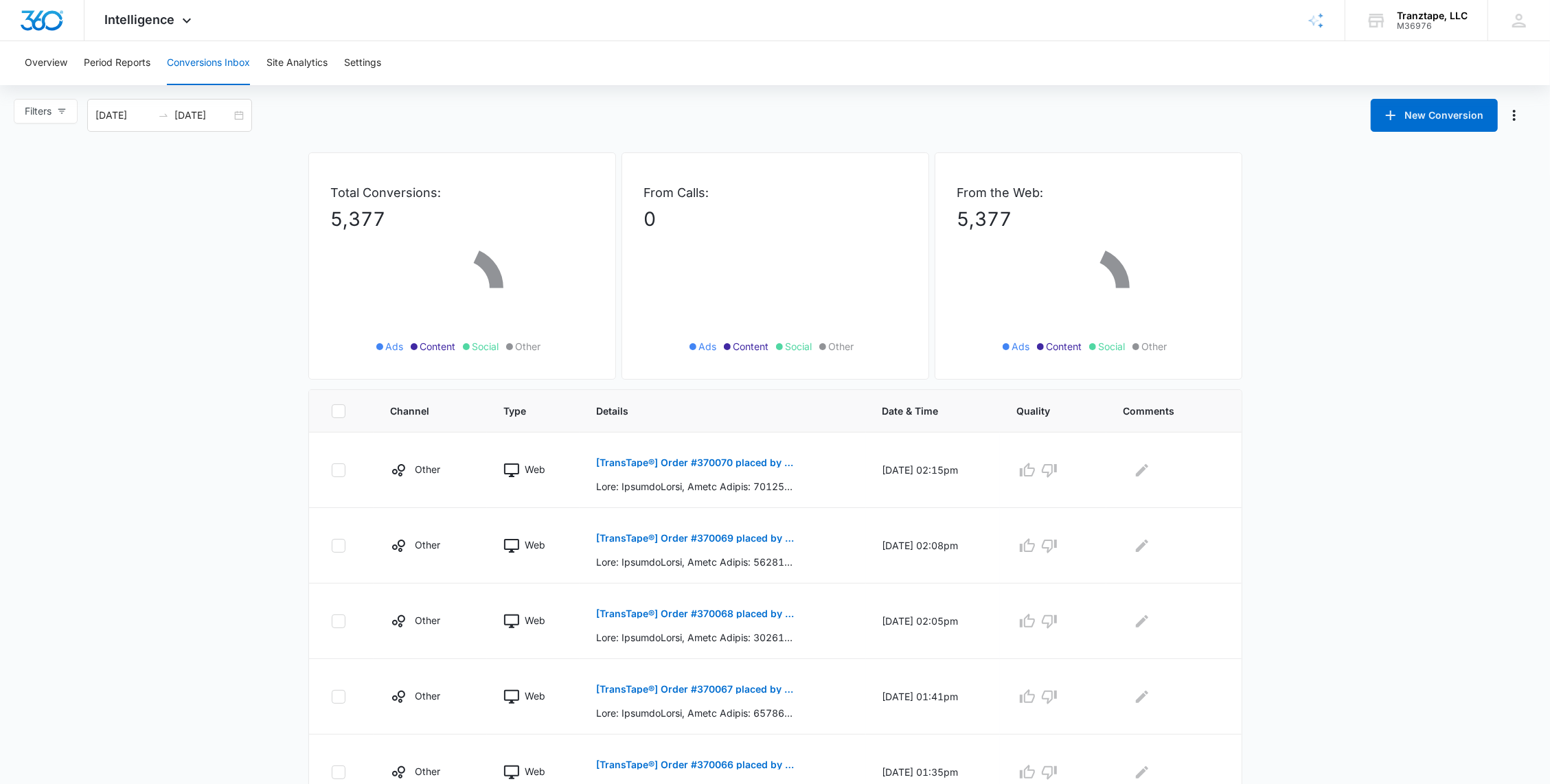
click at [238, 110] on div "[DATE] [DATE]" at bounding box center [170, 115] width 165 height 33
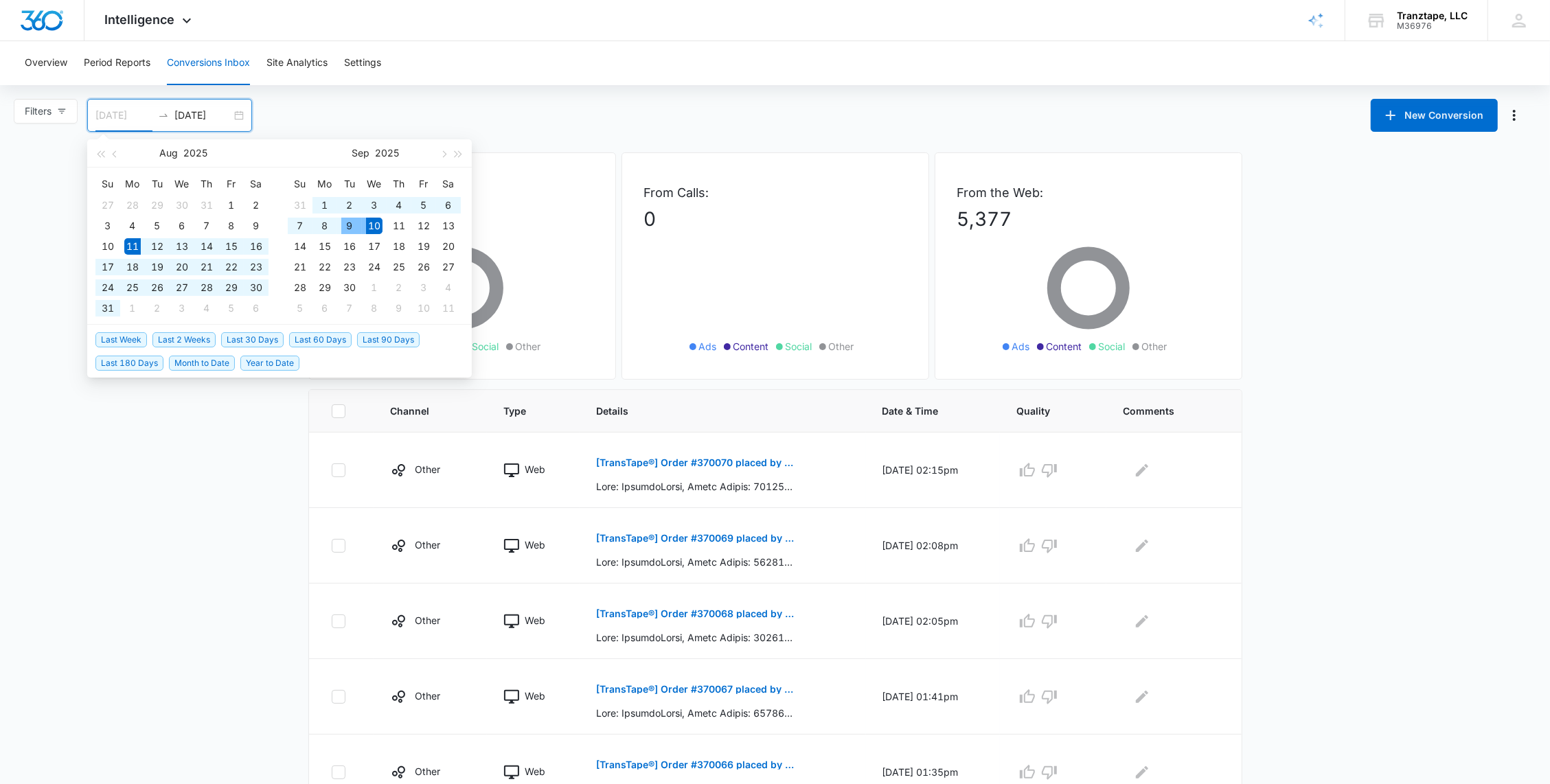
type input "[DATE]"
click at [323, 226] on div "8" at bounding box center [324, 225] width 16 height 16
type input "[DATE]"
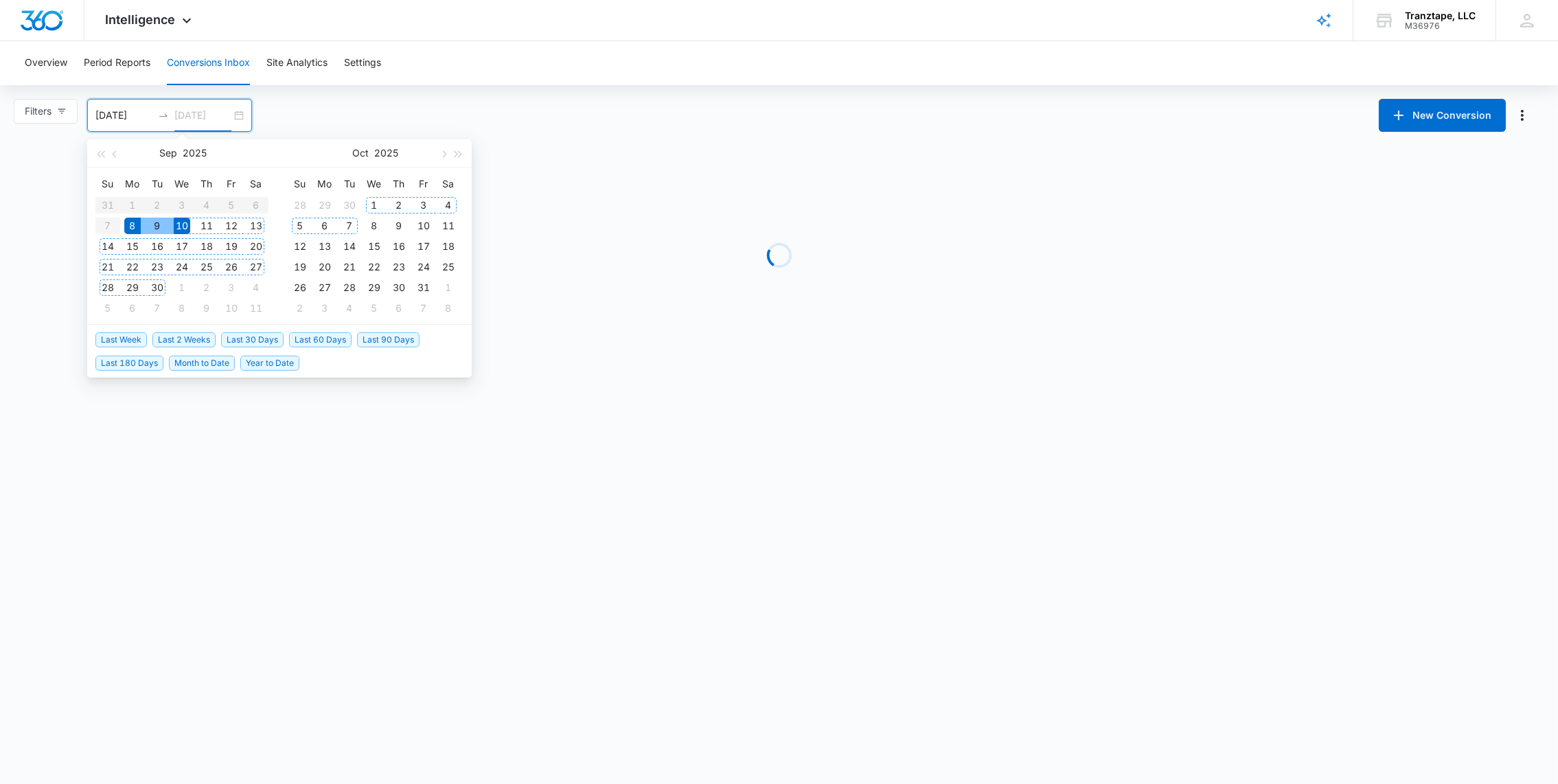
click at [347, 226] on div "7" at bounding box center [349, 225] width 16 height 16
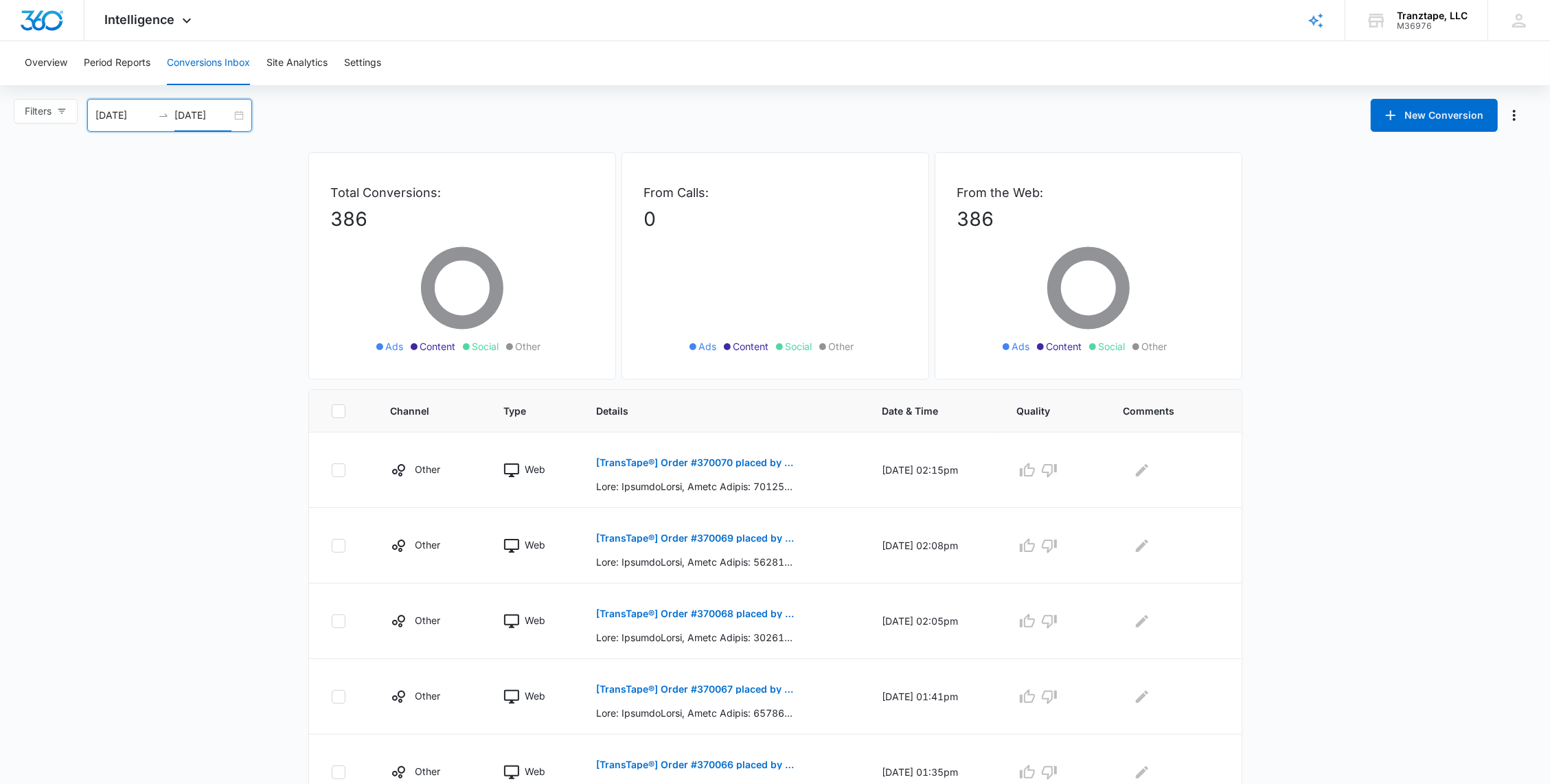
click at [239, 116] on div "[DATE] [DATE]" at bounding box center [170, 115] width 165 height 33
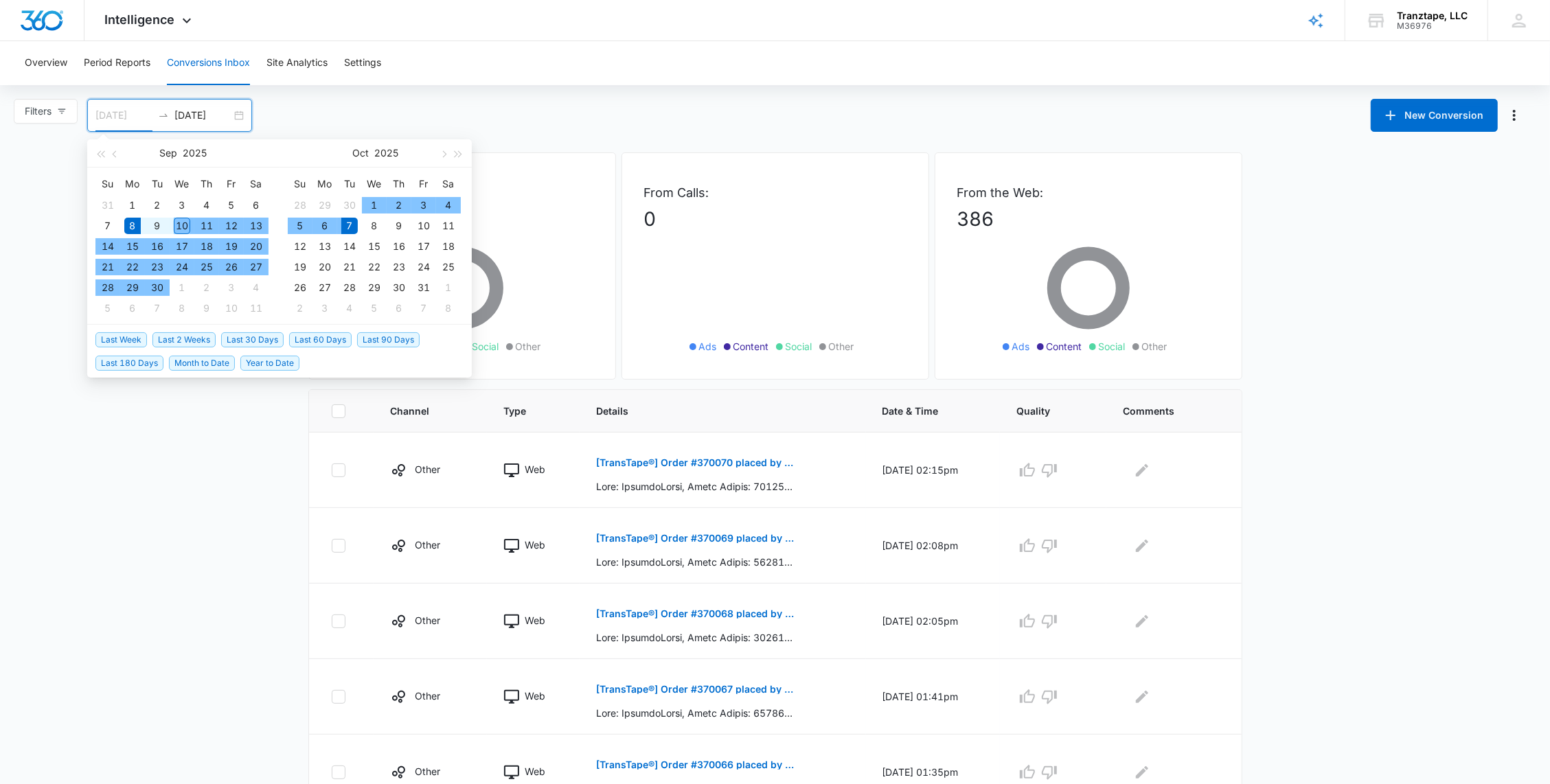
type input "[DATE]"
click at [156, 228] on div "9" at bounding box center [156, 225] width 16 height 16
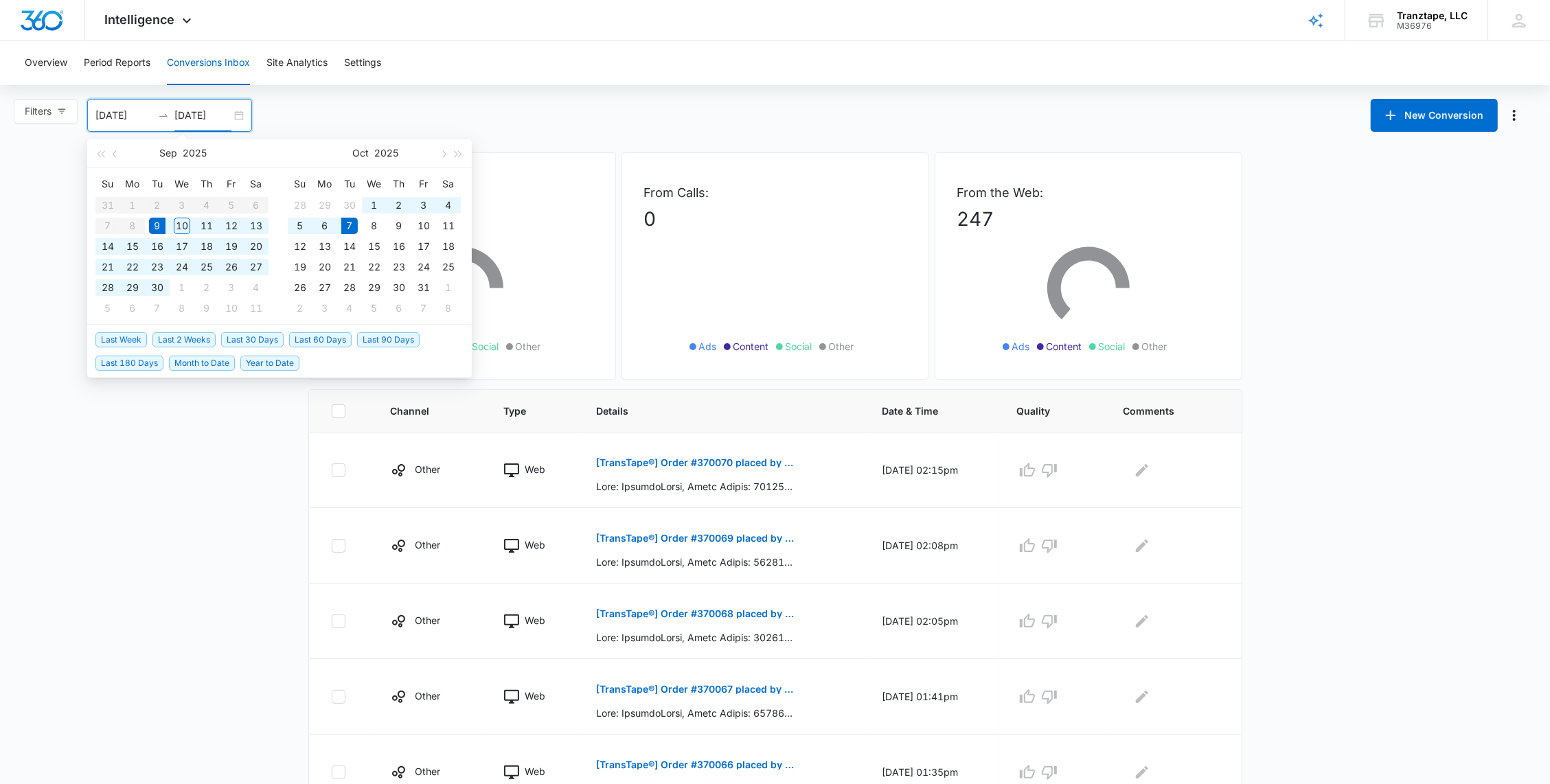
click at [130, 231] on table "Su Mo Tu We Th Fr Sa 31 1 2 3 4 5 6 7 8 9 10 11 12 13 14 15 16 17 18 19 20 21 2…" at bounding box center [182, 246] width 174 height 146
click at [129, 225] on table "Su Mo Tu We Th Fr Sa 31 1 2 3 4 5 6 7 8 9 10 11 12 13 14 15 16 17 18 19 20 21 2…" at bounding box center [182, 246] width 174 height 146
type input "[DATE]"
click at [153, 224] on div "9" at bounding box center [156, 225] width 16 height 16
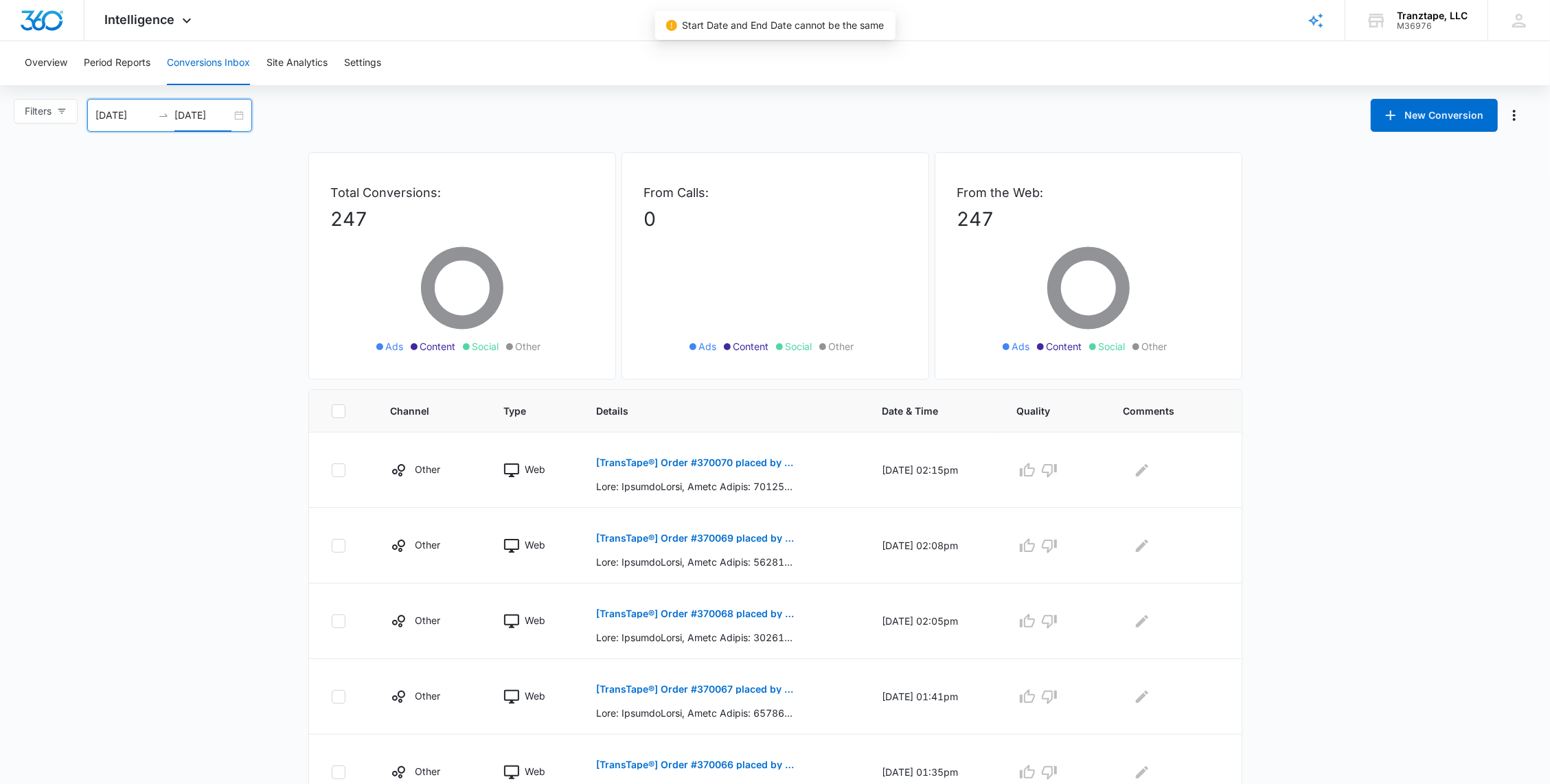
click at [153, 126] on div "[DATE] [DATE]" at bounding box center [170, 115] width 165 height 33
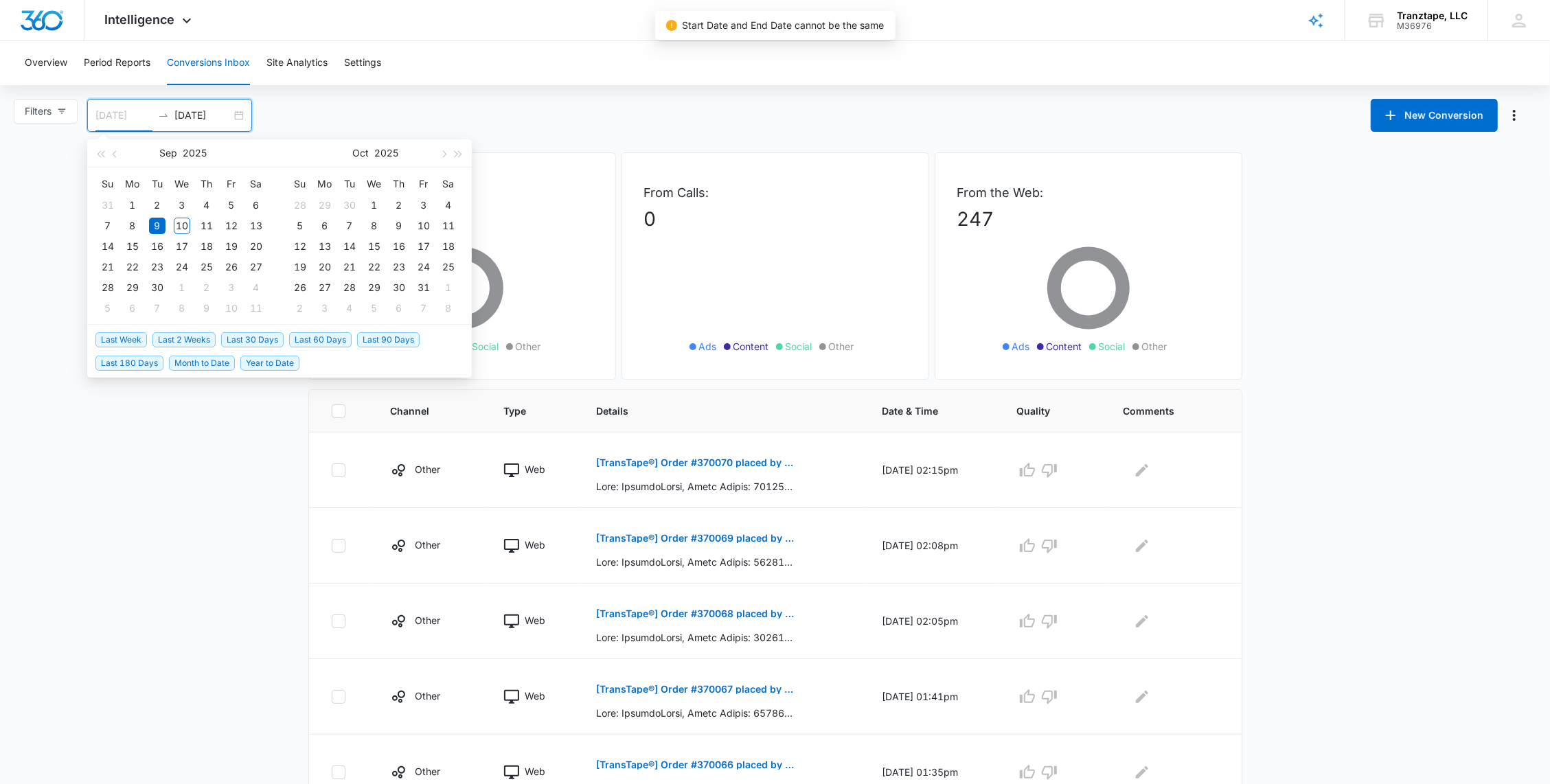
type input "[DATE]"
click at [132, 224] on div "8" at bounding box center [132, 225] width 16 height 16
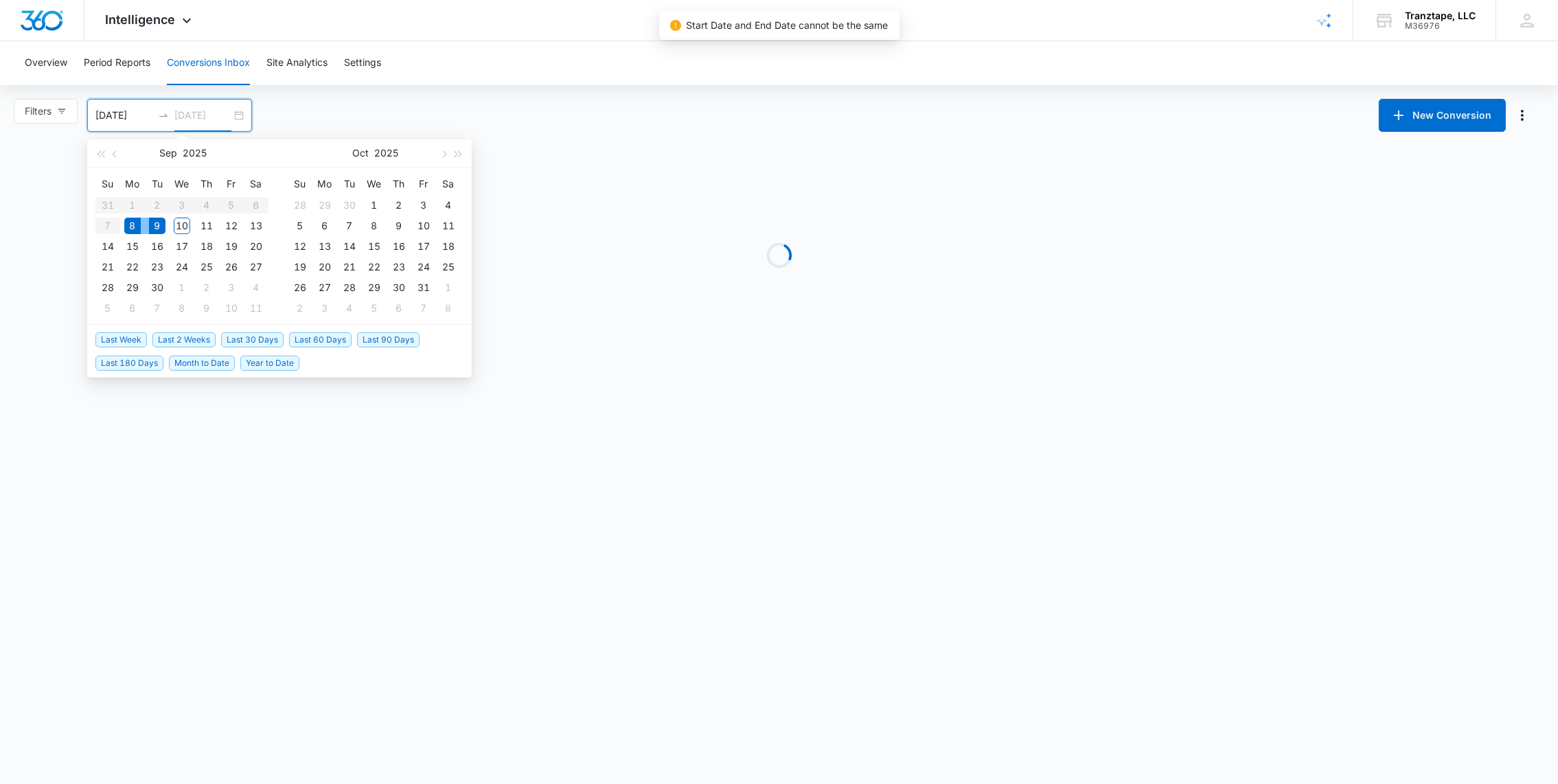
click at [158, 224] on div "9" at bounding box center [156, 225] width 16 height 16
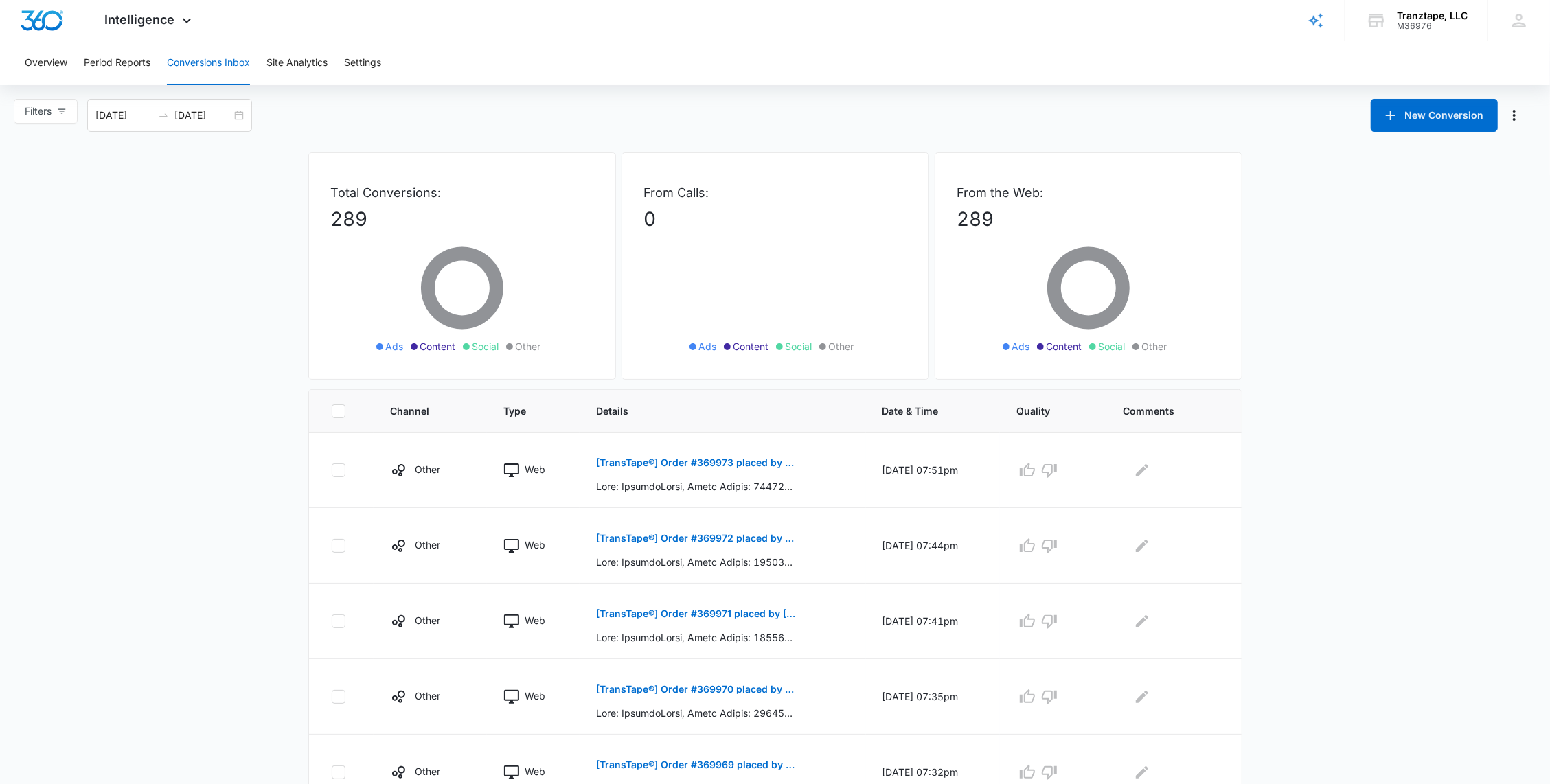
drag, startPoint x: 696, startPoint y: 458, endPoint x: 260, endPoint y: 509, distance: 439.0
click at [206, 512] on main "Filters [DATE] [DATE] New Conversion [DATE] Su Mo Tu We Th Fr Sa 31 1 2 3 4 5 6…" at bounding box center [775, 664] width 1550 height 1131
click at [676, 469] on button "[TransTape®] Order #369973 placed by [PERSON_NAME]" at bounding box center [696, 463] width 199 height 33
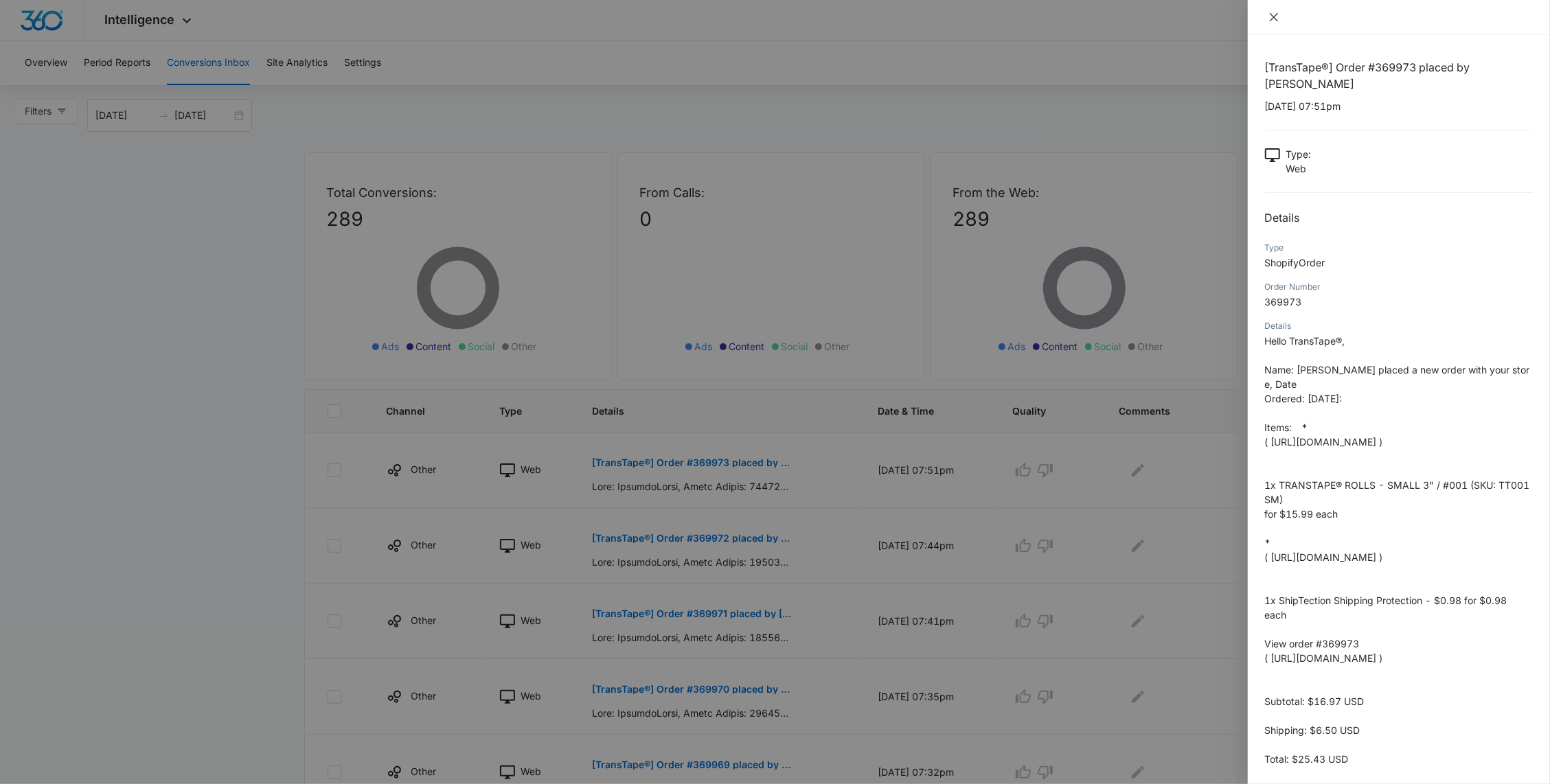
click at [1274, 18] on icon "close" at bounding box center [1273, 17] width 9 height 9
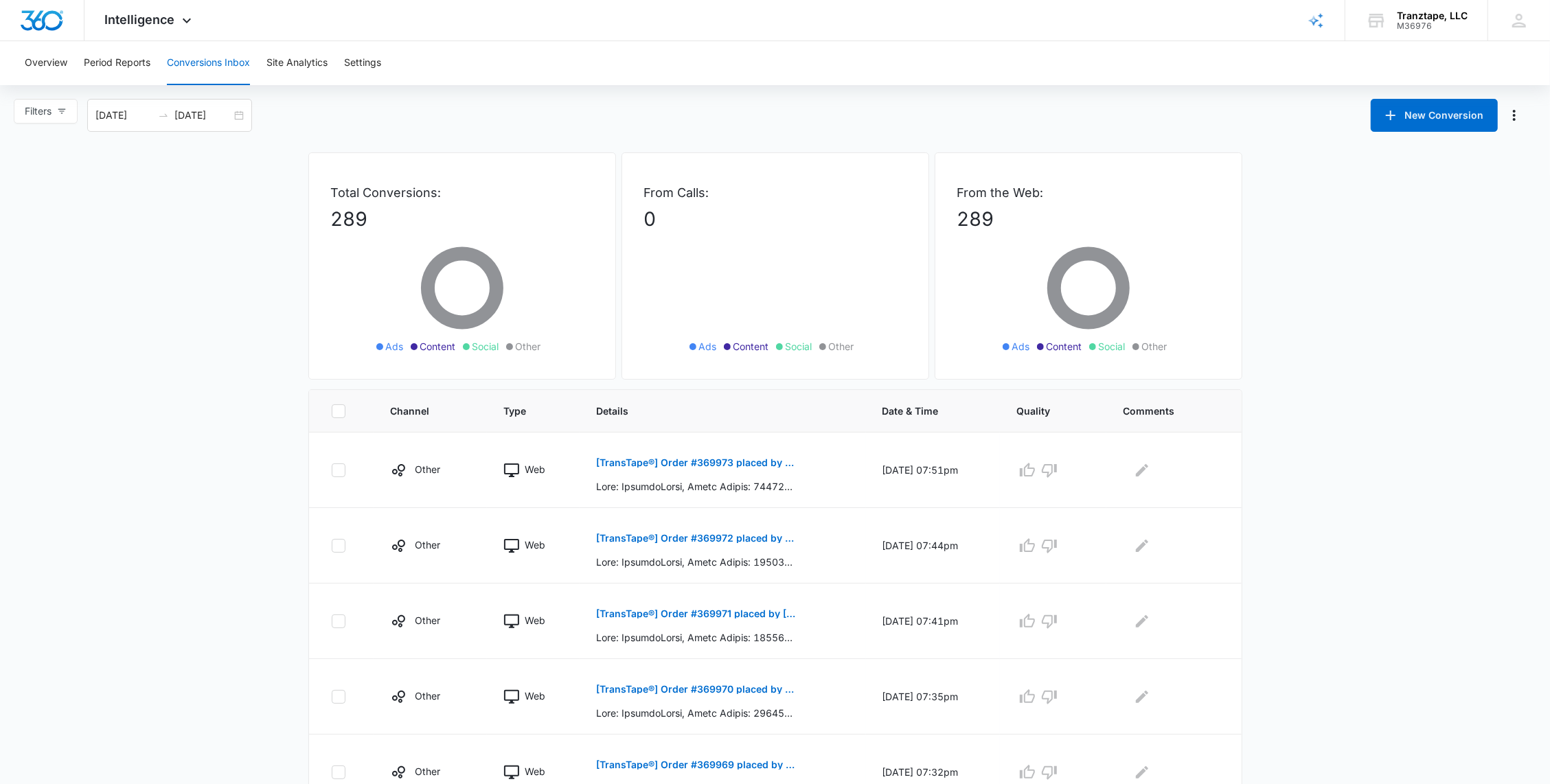
click at [196, 463] on main "Filters [DATE] [DATE] New Conversion [DATE] Su Mo Tu We Th Fr Sa 31 1 2 3 4 5 6…" at bounding box center [775, 664] width 1550 height 1131
